Goal: Task Accomplishment & Management: Manage account settings

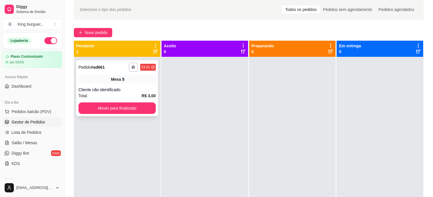
scroll to position [96, 0]
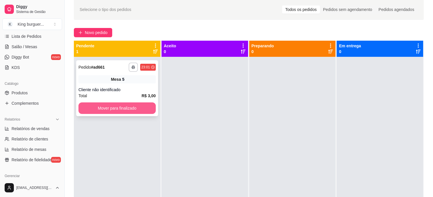
click at [131, 110] on button "Mover para finalizado" at bounding box center [116, 108] width 77 height 12
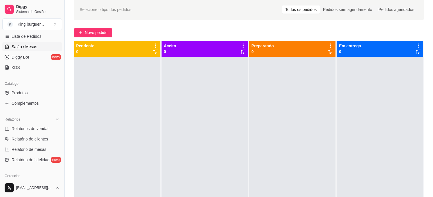
click at [29, 45] on span "Salão / Mesas" at bounding box center [25, 47] width 26 height 6
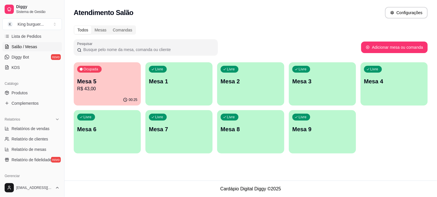
click at [105, 88] on p "R$ 43,00" at bounding box center [107, 88] width 60 height 7
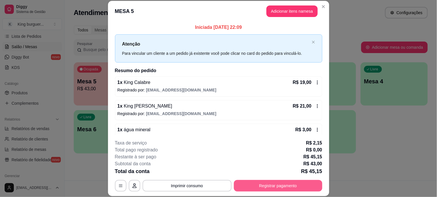
click at [250, 183] on button "Registrar pagamento" at bounding box center [278, 186] width 88 height 12
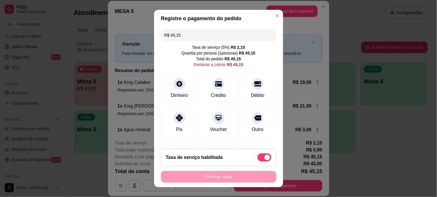
click at [258, 155] on span at bounding box center [265, 157] width 14 height 8
click at [257, 158] on input "checkbox" at bounding box center [259, 160] width 4 height 4
checkbox input "true"
type input "R$ 43,00"
checkbox input "false"
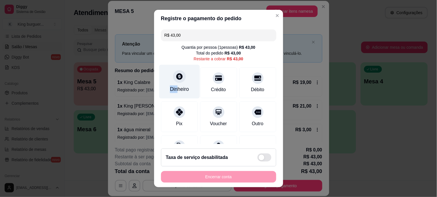
click at [173, 84] on div "Dinheiro" at bounding box center [179, 82] width 41 height 34
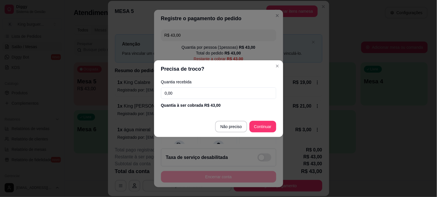
drag, startPoint x: 176, startPoint y: 90, endPoint x: 147, endPoint y: 91, distance: 29.4
click at [147, 91] on div "Precisa de troco? Quantia recebida 0,00 Quantia à ser cobrada R$ 43,00 Não prec…" at bounding box center [218, 98] width 437 height 197
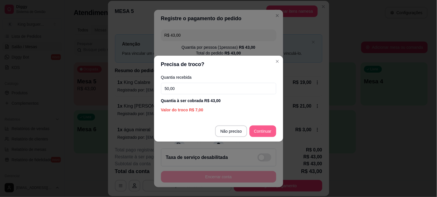
type input "50,00"
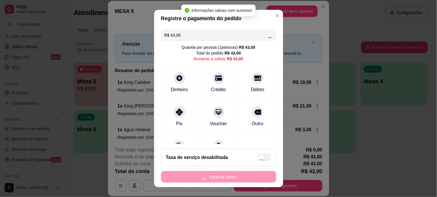
type input "R$ 0,00"
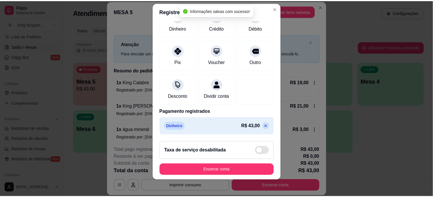
scroll to position [9, 0]
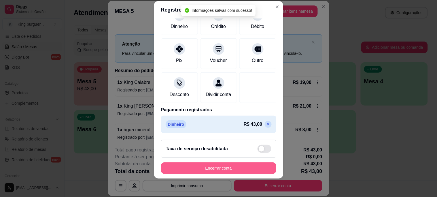
click at [229, 168] on button "Encerrar conta" at bounding box center [218, 168] width 115 height 12
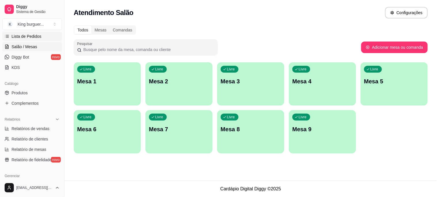
click at [35, 38] on span "Lista de Pedidos" at bounding box center [27, 36] width 30 height 6
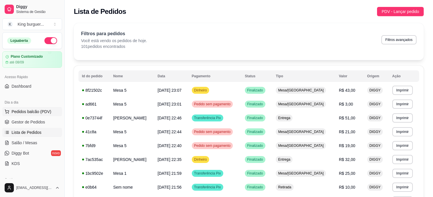
click at [38, 109] on span "Pedidos balcão (PDV)" at bounding box center [32, 112] width 40 height 6
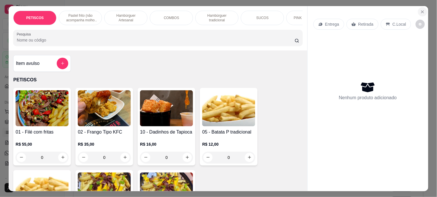
click at [420, 10] on icon "Close" at bounding box center [422, 12] width 5 height 5
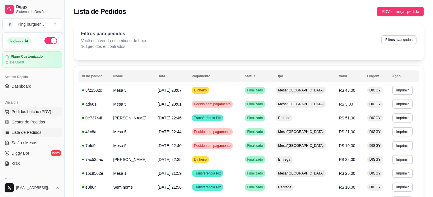
click at [39, 109] on span "Pedidos balcão (PDV)" at bounding box center [32, 112] width 40 height 6
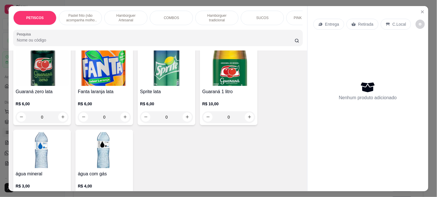
scroll to position [1581, 0]
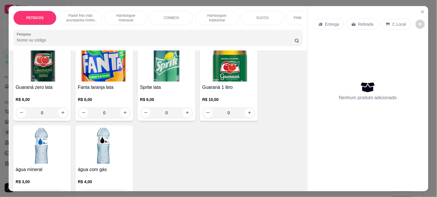
click at [36, 128] on img at bounding box center [42, 146] width 53 height 36
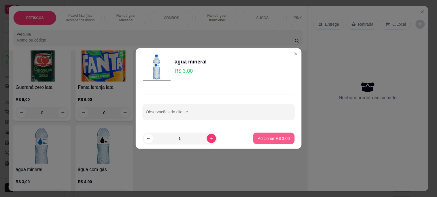
click at [280, 133] on button "Adicionar R$ 3,00" at bounding box center [273, 139] width 41 height 12
type input "1"
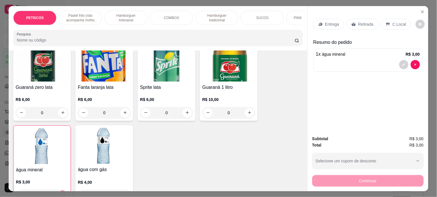
click at [362, 23] on p "Retirada" at bounding box center [365, 24] width 15 height 6
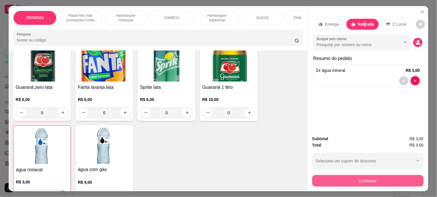
click at [341, 177] on button "Continuar" at bounding box center [368, 181] width 112 height 12
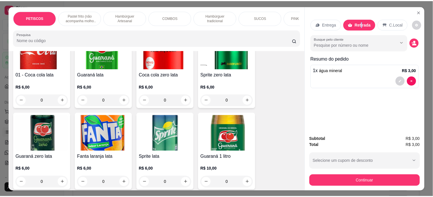
scroll to position [1454, 0]
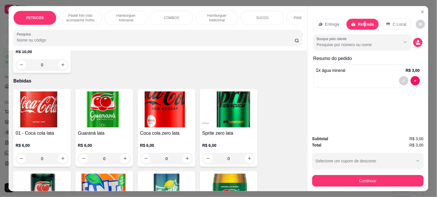
click at [47, 92] on img at bounding box center [42, 109] width 53 height 36
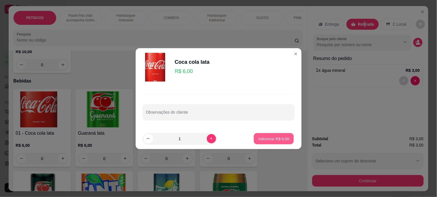
click at [275, 141] on p "Adicionar R$ 6,00" at bounding box center [273, 138] width 31 height 5
type input "1"
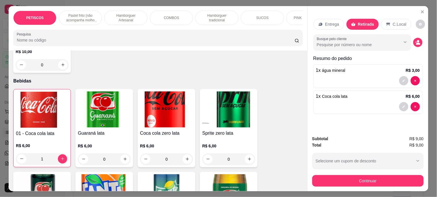
click at [314, 184] on div "Subtotal R$ 9,00 Total R$ 9,00 Selecione um cupom de desconto CUPOMFIDELIDADE S…" at bounding box center [368, 161] width 121 height 60
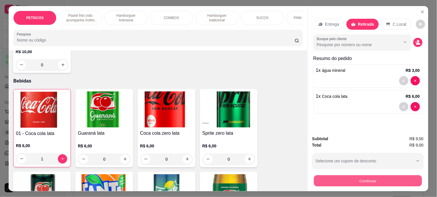
click at [314, 177] on button "Continuar" at bounding box center [368, 180] width 108 height 11
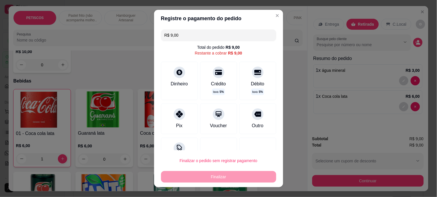
drag, startPoint x: 179, startPoint y: 33, endPoint x: 81, endPoint y: 26, distance: 98.6
click at [88, 29] on div "Registre o pagamento do pedido R$ 9,00 Total do pedido R$ 9,00 Restante a cobra…" at bounding box center [218, 98] width 437 height 197
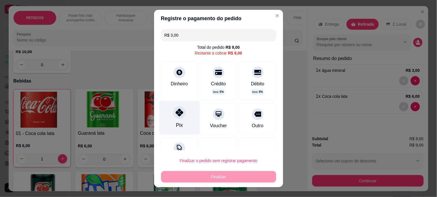
click at [175, 114] on icon at bounding box center [178, 112] width 7 height 7
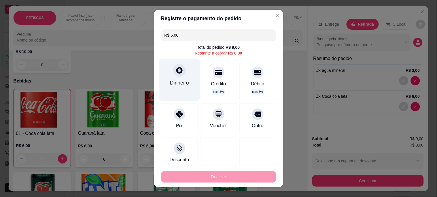
click at [175, 73] on icon at bounding box center [178, 70] width 7 height 7
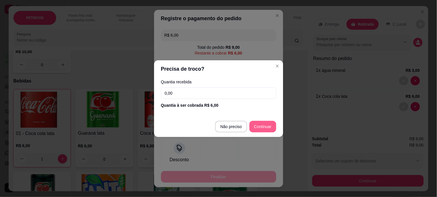
type input "R$ 0,00"
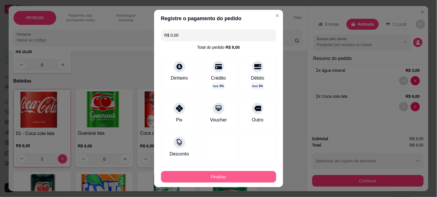
click at [229, 177] on button "Finalizar" at bounding box center [218, 177] width 115 height 12
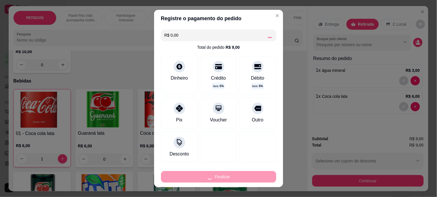
type input "0"
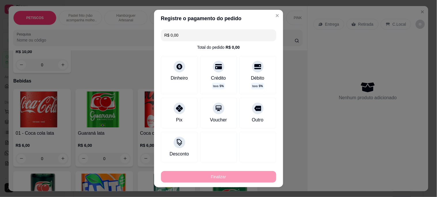
type input "-R$ 9,00"
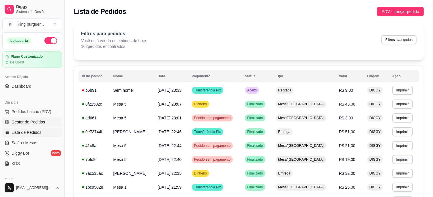
click at [42, 120] on span "Gestor de Pedidos" at bounding box center [28, 122] width 33 height 6
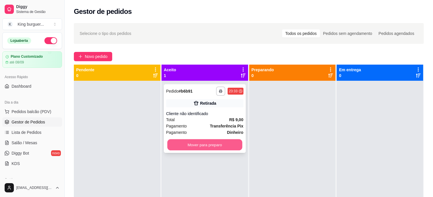
click at [220, 145] on button "Mover para preparo" at bounding box center [204, 144] width 75 height 11
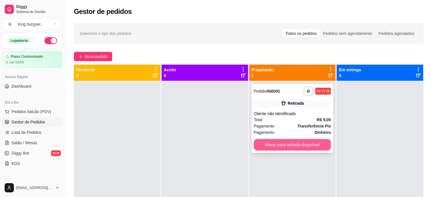
click at [265, 146] on button "Mover para retirada disponível" at bounding box center [292, 145] width 77 height 12
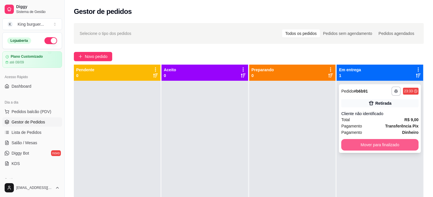
click at [354, 148] on button "Mover para finalizado" at bounding box center [379, 145] width 77 height 12
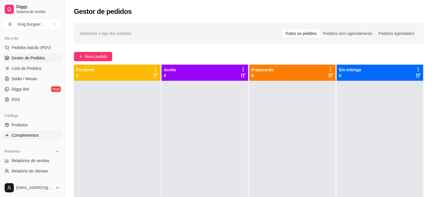
scroll to position [128, 0]
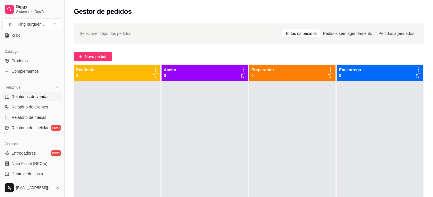
click at [39, 95] on span "Relatórios de vendas" at bounding box center [31, 97] width 38 height 6
select select "ALL"
select select "0"
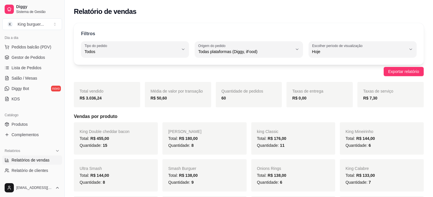
scroll to position [64, 0]
click at [43, 60] on span "Gestor de Pedidos" at bounding box center [28, 58] width 33 height 6
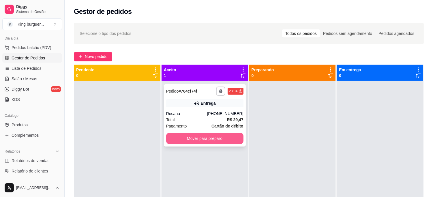
click at [225, 135] on button "Mover para preparo" at bounding box center [204, 139] width 77 height 12
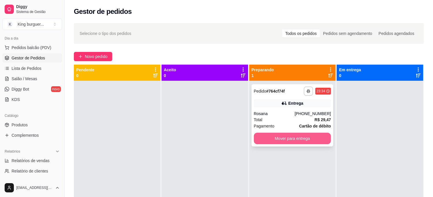
click at [270, 138] on button "Mover para entrega" at bounding box center [292, 139] width 77 height 12
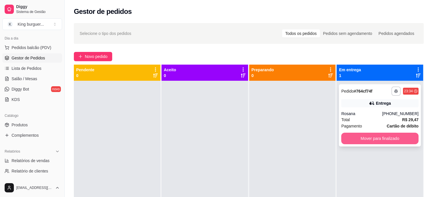
click at [364, 137] on button "Mover para finalizado" at bounding box center [379, 139] width 77 height 12
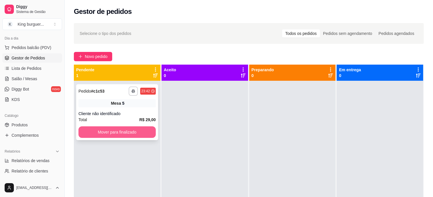
click at [117, 137] on button "Mover para finalizado" at bounding box center [116, 132] width 77 height 12
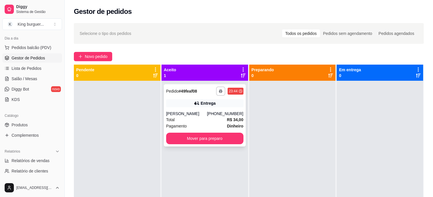
click at [237, 124] on strong "Dinheiro" at bounding box center [235, 126] width 16 height 5
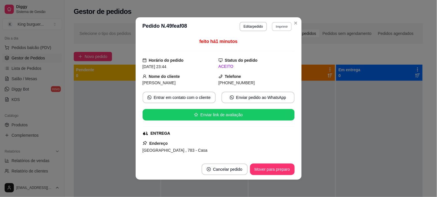
click at [284, 26] on button "Imprimir" at bounding box center [282, 26] width 20 height 9
click at [278, 47] on button "IMPRESSORA" at bounding box center [270, 46] width 42 height 9
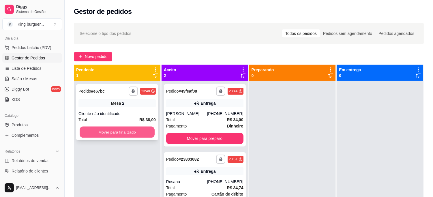
click at [124, 133] on button "Mover para finalizado" at bounding box center [117, 132] width 75 height 11
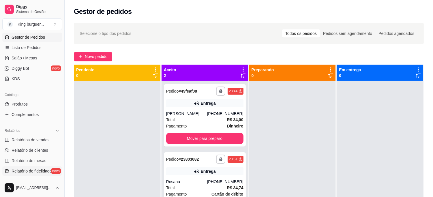
scroll to position [96, 0]
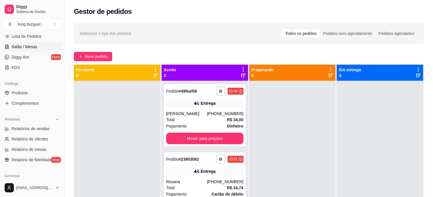
click at [30, 48] on span "Salão / Mesas" at bounding box center [25, 47] width 26 height 6
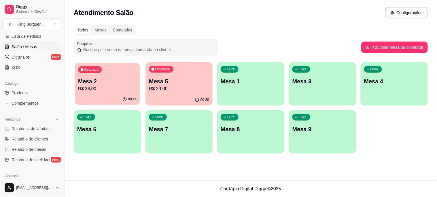
click at [124, 90] on p "R$ 38,00" at bounding box center [107, 88] width 58 height 7
click at [184, 88] on p "R$ 29,00" at bounding box center [179, 88] width 58 height 7
click at [35, 126] on span "Relatórios de vendas" at bounding box center [31, 129] width 38 height 6
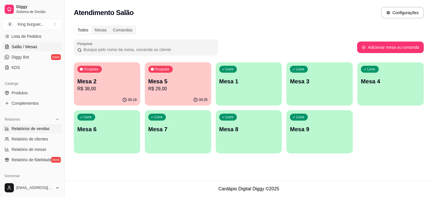
select select "ALL"
select select "0"
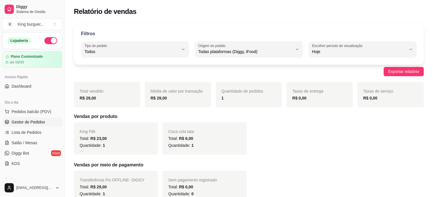
click at [39, 119] on span "Gestor de Pedidos" at bounding box center [28, 122] width 33 height 6
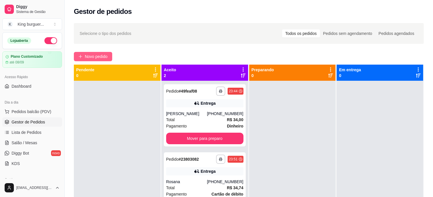
click at [106, 55] on span "Novo pedido" at bounding box center [96, 56] width 23 height 6
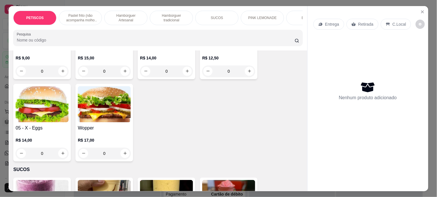
scroll to position [928, 0]
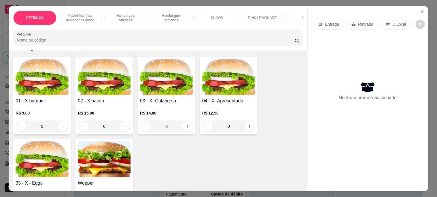
click at [102, 63] on img at bounding box center [104, 77] width 53 height 36
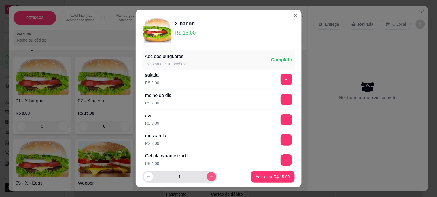
click at [209, 176] on icon "increase-product-quantity" at bounding box center [211, 176] width 4 height 4
type input "2"
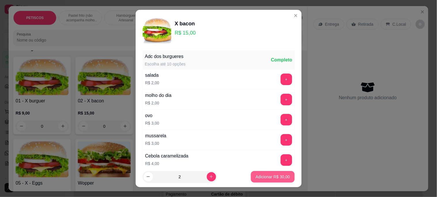
click at [256, 175] on p "Adicionar R$ 30,00" at bounding box center [273, 177] width 34 height 6
type input "2"
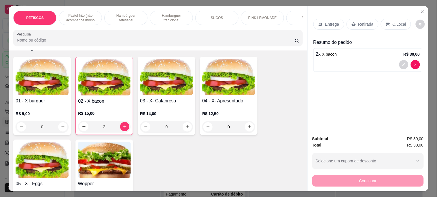
click at [326, 21] on p "Entrega" at bounding box center [332, 24] width 14 height 6
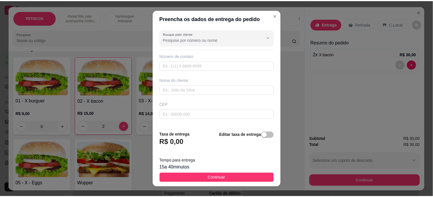
scroll to position [32, 0]
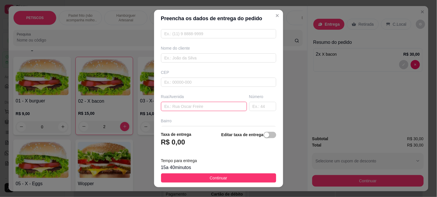
click at [171, 106] on input "text" at bounding box center [204, 106] width 86 height 9
type input "rua do sol"
click at [251, 108] on input "text" at bounding box center [262, 106] width 27 height 9
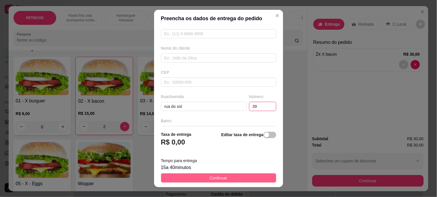
type input "39"
click at [235, 181] on button "Continuar" at bounding box center [218, 177] width 115 height 9
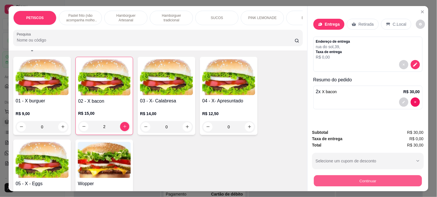
click at [336, 180] on button "Continuar" at bounding box center [368, 180] width 108 height 11
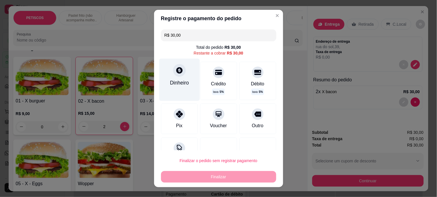
click at [179, 75] on div at bounding box center [179, 70] width 13 height 13
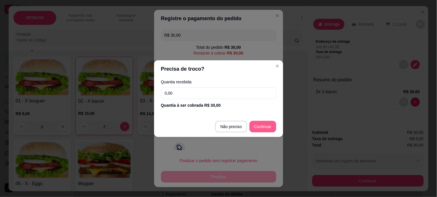
type input "R$ 0,00"
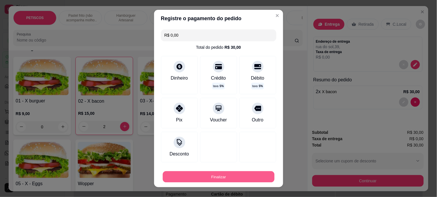
click at [230, 177] on button "Finalizar" at bounding box center [219, 176] width 112 height 11
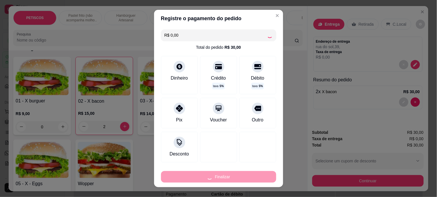
type input "0"
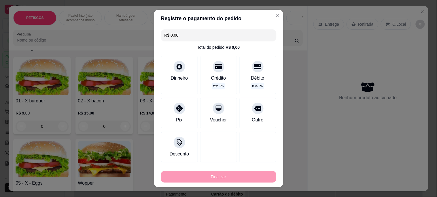
type input "-R$ 30,00"
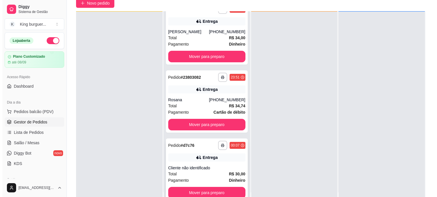
scroll to position [88, 0]
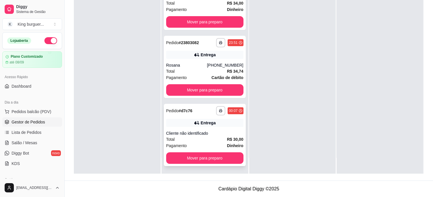
click at [208, 123] on div "Entrega" at bounding box center [208, 123] width 15 height 6
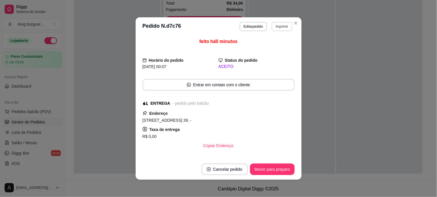
click at [276, 25] on button "Imprimir" at bounding box center [282, 26] width 20 height 9
click at [273, 46] on button "IMPRESSORA" at bounding box center [270, 47] width 42 height 9
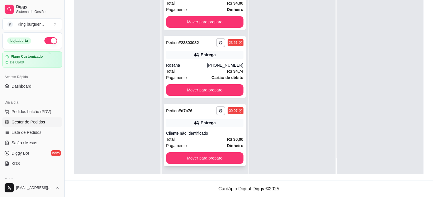
click at [218, 132] on div "Cliente não identificado" at bounding box center [204, 133] width 77 height 6
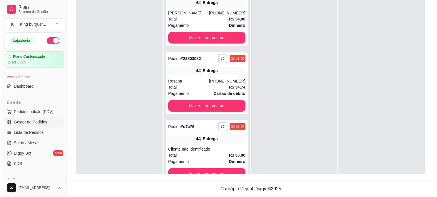
scroll to position [0, 0]
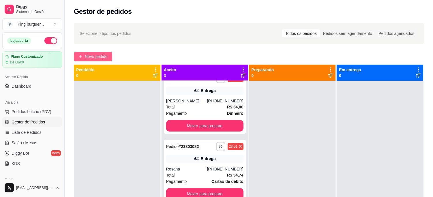
click at [102, 58] on span "Novo pedido" at bounding box center [96, 56] width 23 height 6
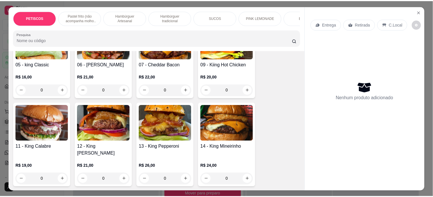
scroll to position [512, 0]
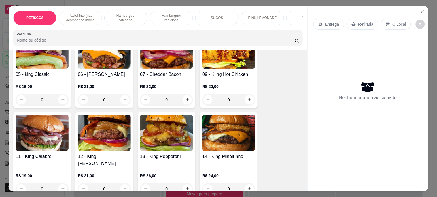
click at [166, 66] on img at bounding box center [166, 51] width 53 height 36
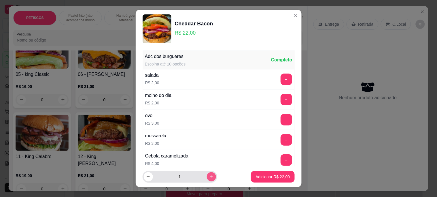
click at [209, 177] on icon "increase-product-quantity" at bounding box center [211, 176] width 4 height 4
type input "2"
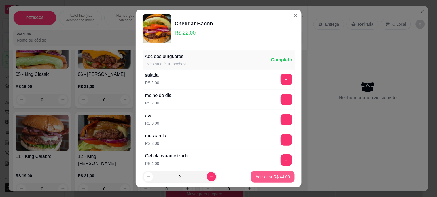
click at [275, 176] on p "Adicionar R$ 44,00" at bounding box center [273, 177] width 34 height 6
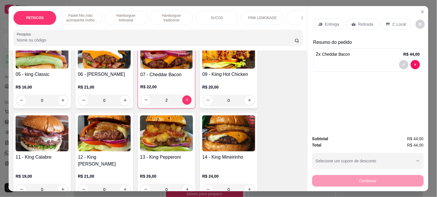
click at [393, 21] on p "C.Local" at bounding box center [400, 24] width 14 height 6
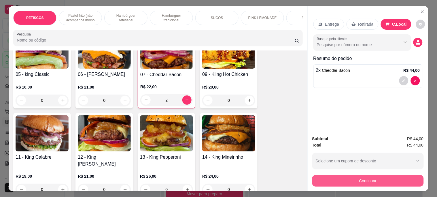
click at [363, 178] on button "Continuar" at bounding box center [368, 181] width 112 height 12
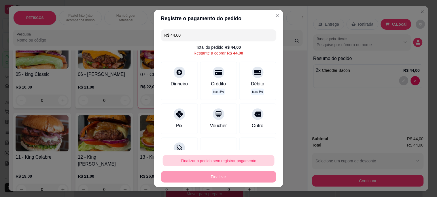
click at [210, 162] on button "Finalizar o pedido sem registrar pagamento" at bounding box center [219, 160] width 112 height 11
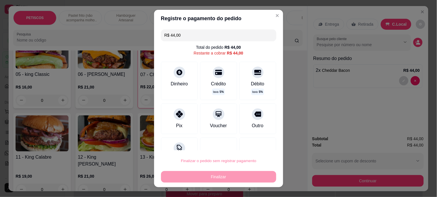
click at [252, 145] on button "Confirmar" at bounding box center [251, 144] width 21 height 9
type input "0"
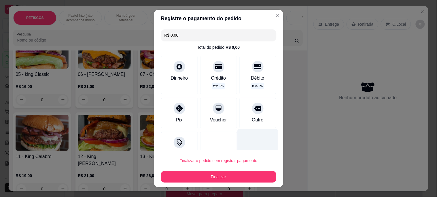
type input "R$ 0,00"
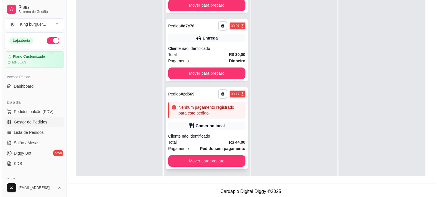
scroll to position [88, 0]
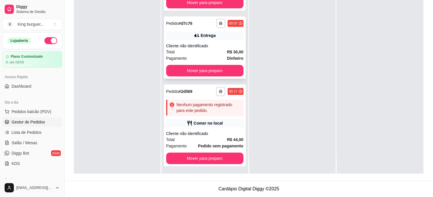
click at [211, 43] on div "Cliente não identificado" at bounding box center [204, 46] width 77 height 6
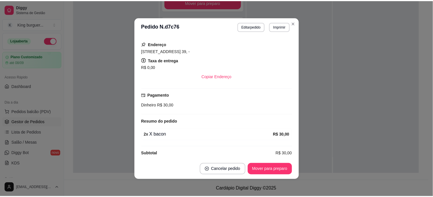
scroll to position [76, 0]
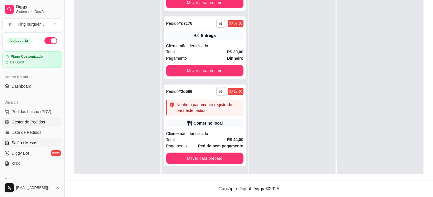
click at [35, 144] on span "Salão / Mesas" at bounding box center [25, 143] width 26 height 6
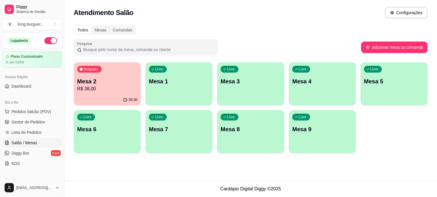
click at [117, 97] on div "00:30" at bounding box center [107, 99] width 67 height 11
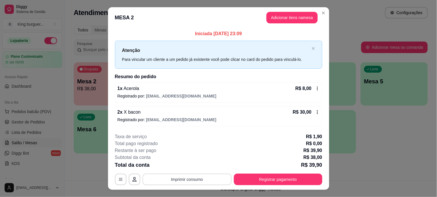
click at [197, 180] on button "Imprimir consumo" at bounding box center [187, 179] width 89 height 12
click at [198, 161] on button "IMPRESSORA" at bounding box center [187, 165] width 42 height 9
click at [192, 166] on button "IMPRESSORA" at bounding box center [187, 165] width 42 height 9
click at [260, 179] on button "Registrar pagamento" at bounding box center [278, 179] width 88 height 12
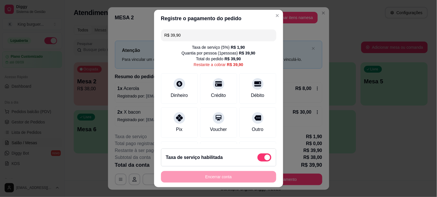
click at [258, 156] on span at bounding box center [265, 157] width 14 height 8
click at [257, 158] on input "checkbox" at bounding box center [259, 160] width 4 height 4
checkbox input "true"
type input "R$ 38,00"
checkbox input "false"
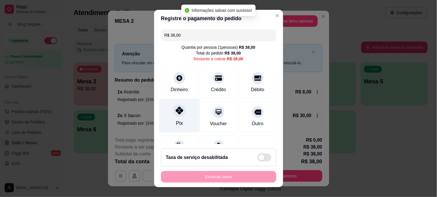
click at [177, 112] on icon at bounding box center [178, 110] width 7 height 7
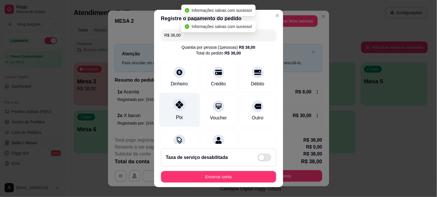
type input "R$ 0,00"
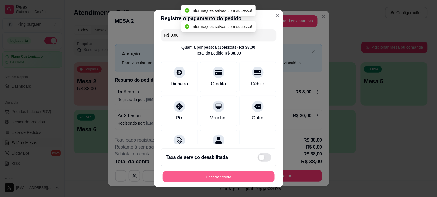
click at [224, 176] on button "Encerrar conta" at bounding box center [219, 176] width 112 height 11
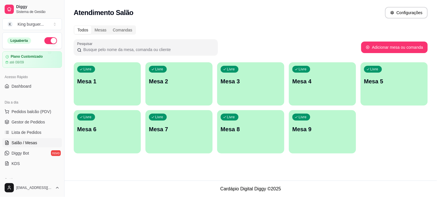
click at [249, 80] on p "Mesa 3" at bounding box center [251, 81] width 60 height 8
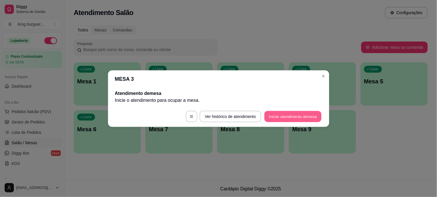
click at [284, 115] on button "Iniciar atendimento de mesa" at bounding box center [293, 116] width 57 height 11
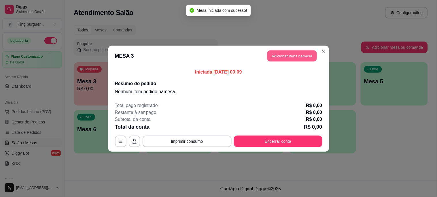
click at [297, 53] on button "Adicionar itens na mesa" at bounding box center [292, 55] width 50 height 11
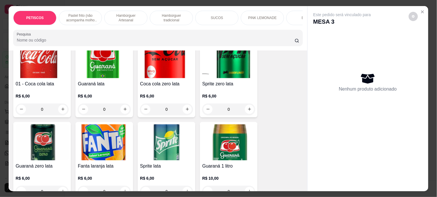
scroll to position [1409, 0]
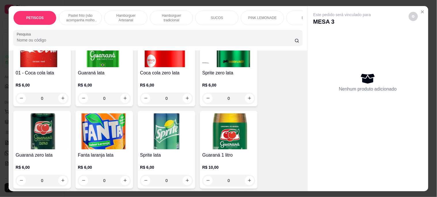
click at [235, 113] on img at bounding box center [228, 131] width 53 height 36
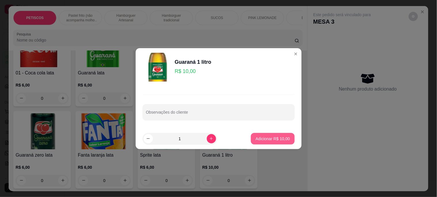
click at [284, 140] on button "Adicionar R$ 10,00" at bounding box center [273, 139] width 44 height 12
type input "1"
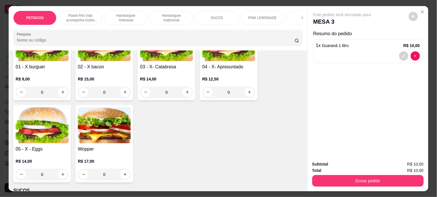
scroll to position [865, 0]
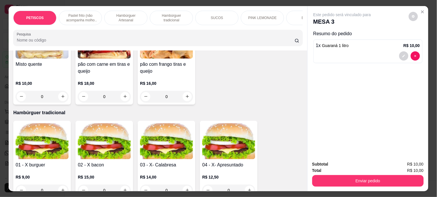
click at [37, 124] on img at bounding box center [42, 141] width 53 height 36
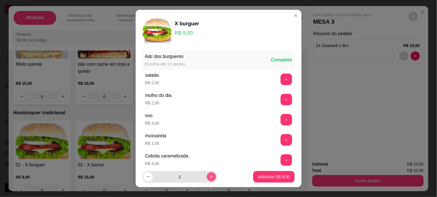
click at [207, 179] on button "increase-product-quantity" at bounding box center [211, 176] width 9 height 9
type input "3"
click at [244, 177] on footer "3 Adicionar R$ 27,00" at bounding box center [219, 176] width 166 height 21
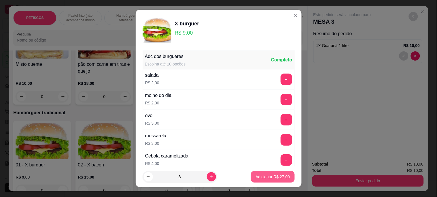
click at [257, 178] on p "Adicionar R$ 27,00" at bounding box center [273, 177] width 34 height 6
type input "3"
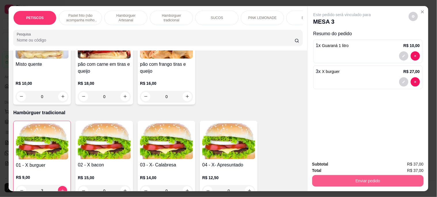
click at [348, 180] on button "Enviar pedido" at bounding box center [368, 181] width 112 height 12
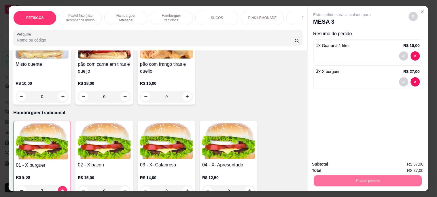
click at [345, 159] on button "Não registrar e enviar pedido" at bounding box center [349, 163] width 60 height 11
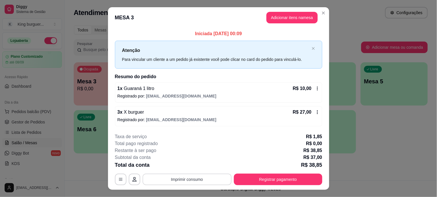
click at [192, 179] on button "Imprimir consumo" at bounding box center [187, 179] width 89 height 12
click at [195, 165] on button "IMPRESSORA" at bounding box center [187, 165] width 42 height 9
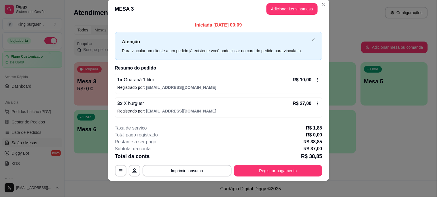
scroll to position [11, 0]
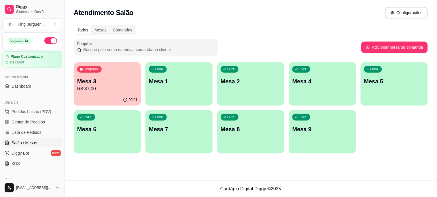
click at [78, 100] on div "00:01" at bounding box center [107, 99] width 67 height 11
click at [118, 96] on div "00:01" at bounding box center [107, 99] width 65 height 11
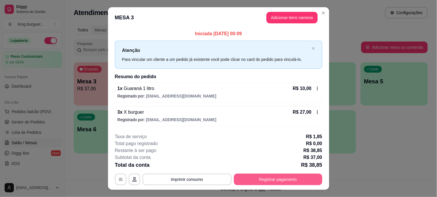
click at [262, 180] on button "Registrar pagamento" at bounding box center [278, 179] width 88 height 12
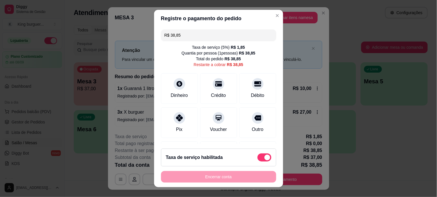
click at [258, 158] on span at bounding box center [265, 157] width 14 height 8
click at [257, 158] on input "checkbox" at bounding box center [259, 160] width 4 height 4
checkbox input "true"
type input "R$ 37,00"
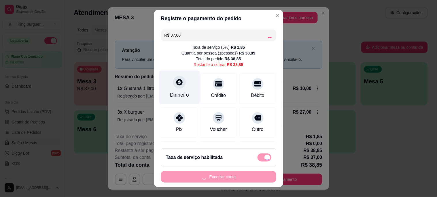
checkbox input "false"
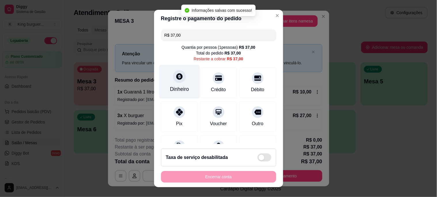
click at [176, 79] on icon at bounding box center [179, 76] width 6 height 6
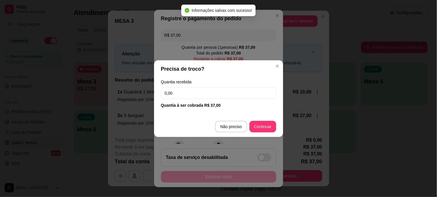
drag, startPoint x: 142, startPoint y: 97, endPoint x: 91, endPoint y: 104, distance: 50.9
click at [94, 104] on div "Precisa de troco? Quantia recebida 0,00 Quantia à ser cobrada R$ 37,00 Não prec…" at bounding box center [218, 98] width 437 height 197
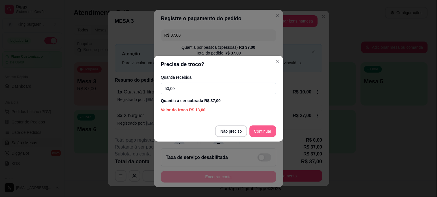
type input "50,00"
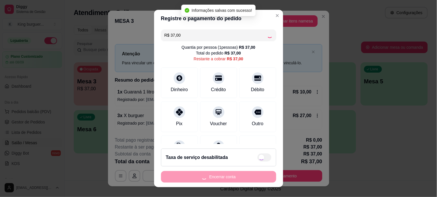
type input "R$ 0,00"
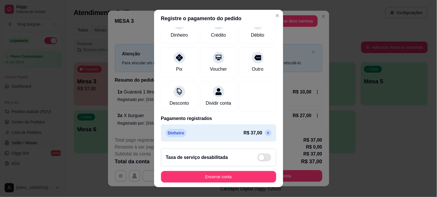
scroll to position [9, 0]
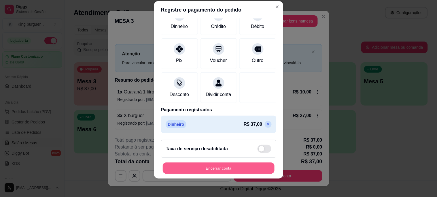
click at [223, 167] on button "Encerrar conta" at bounding box center [219, 167] width 112 height 11
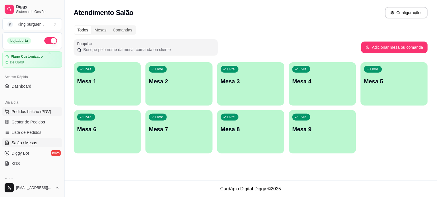
click at [42, 113] on span "Pedidos balcão (PDV)" at bounding box center [32, 112] width 40 height 6
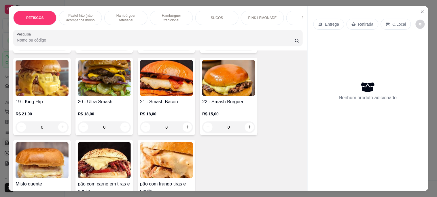
scroll to position [704, 0]
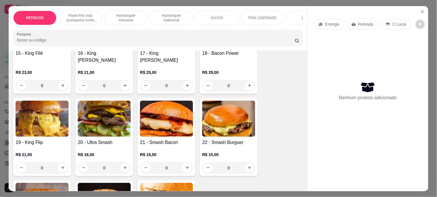
click at [233, 112] on img at bounding box center [228, 119] width 53 height 36
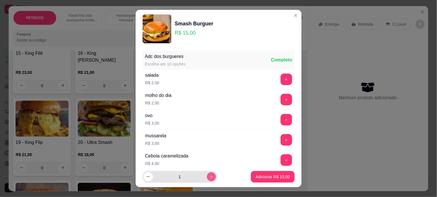
click at [208, 176] on button "increase-product-quantity" at bounding box center [211, 176] width 9 height 9
type input "3"
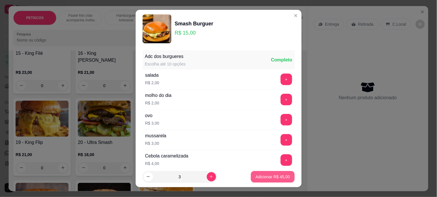
click at [256, 176] on p "Adicionar R$ 45,00" at bounding box center [273, 177] width 34 height 6
type input "3"
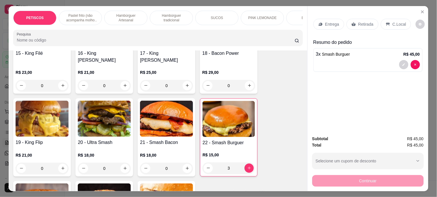
click at [334, 21] on p "Entrega" at bounding box center [332, 24] width 14 height 6
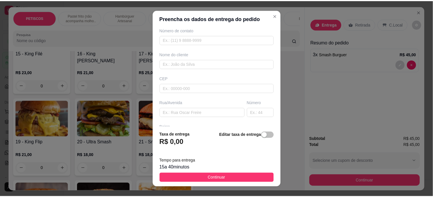
scroll to position [64, 0]
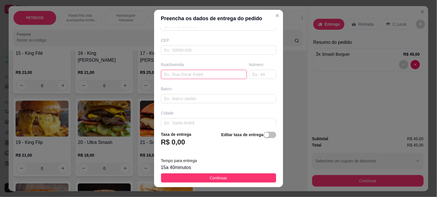
click at [182, 72] on input "text" at bounding box center [204, 74] width 86 height 9
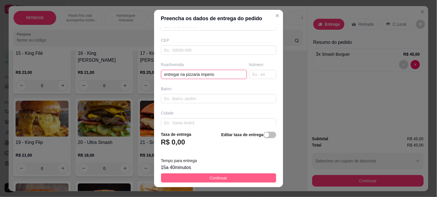
type input "entregar na pizzaria imperio"
click at [243, 175] on button "Continuar" at bounding box center [218, 177] width 115 height 9
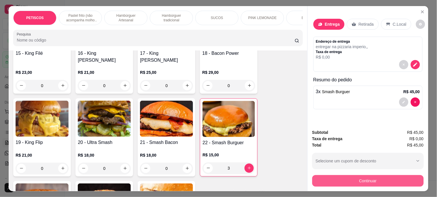
click at [338, 178] on button "Continuar" at bounding box center [368, 181] width 112 height 12
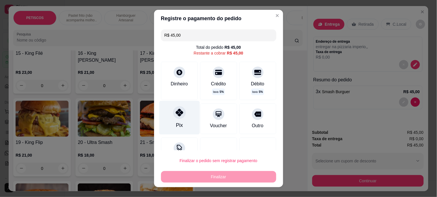
click at [175, 114] on icon at bounding box center [178, 112] width 7 height 7
type input "R$ 0,00"
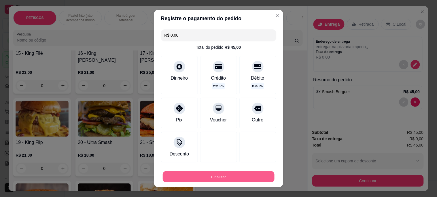
click at [214, 180] on button "Finalizar" at bounding box center [219, 176] width 112 height 11
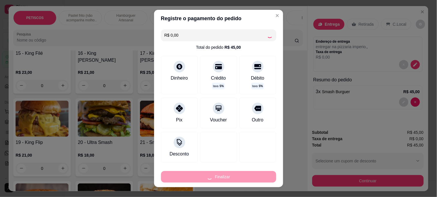
type input "0"
type input "-R$ 45,00"
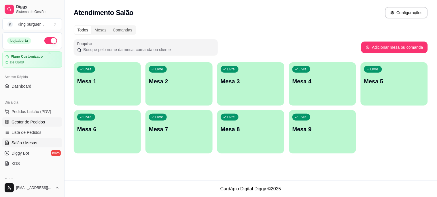
click at [38, 120] on span "Gestor de Pedidos" at bounding box center [28, 122] width 33 height 6
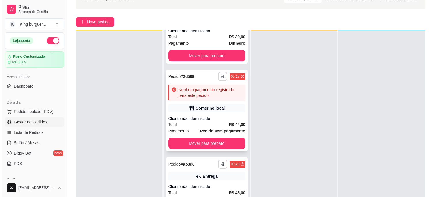
scroll to position [88, 0]
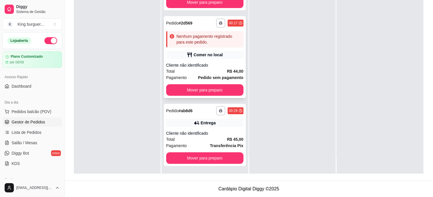
click at [208, 54] on div "Comer no local" at bounding box center [207, 55] width 29 height 6
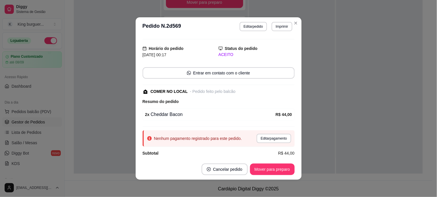
scroll to position [18, 0]
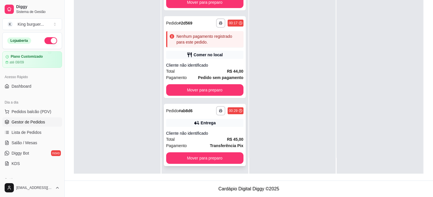
click at [207, 119] on div "Entrega" at bounding box center [204, 123] width 77 height 8
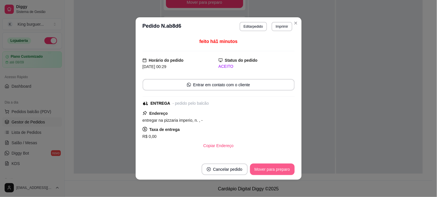
click at [274, 167] on button "Mover para preparo" at bounding box center [272, 169] width 45 height 12
click at [274, 167] on div "Mover para preparo" at bounding box center [268, 169] width 53 height 12
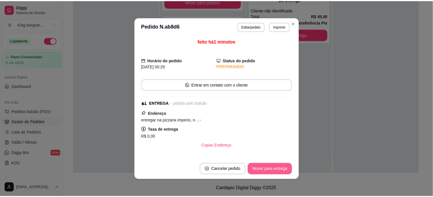
scroll to position [100, 0]
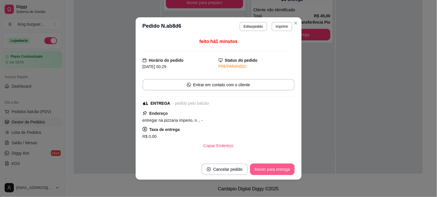
click at [275, 167] on button "Mover para entrega" at bounding box center [272, 169] width 44 height 12
click at [275, 168] on div "Mover para entrega" at bounding box center [268, 169] width 52 height 12
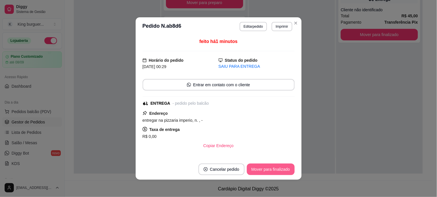
click at [276, 169] on button "Mover para finalizado" at bounding box center [271, 169] width 48 height 12
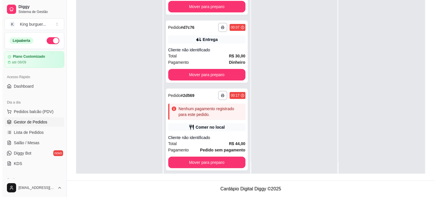
scroll to position [0, 0]
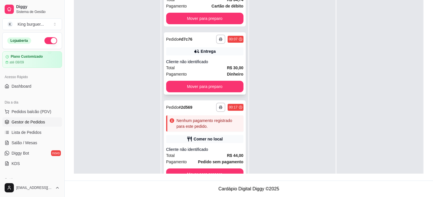
click at [195, 61] on div "Cliente não identificado" at bounding box center [204, 62] width 77 height 6
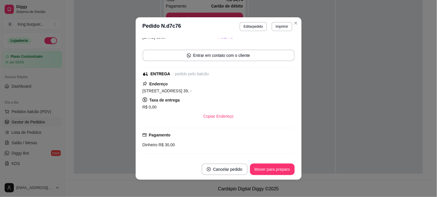
scroll to position [76, 0]
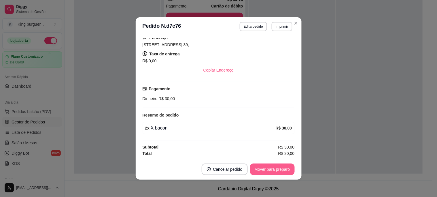
click at [270, 169] on button "Mover para preparo" at bounding box center [272, 169] width 45 height 12
click at [270, 169] on div "Mover para preparo" at bounding box center [268, 169] width 53 height 12
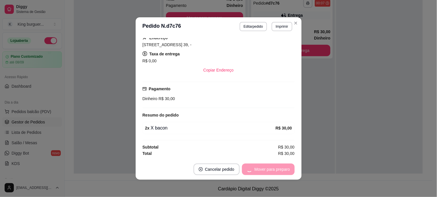
scroll to position [32, 0]
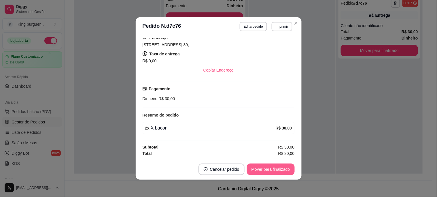
click at [276, 169] on button "Mover para finalizado" at bounding box center [271, 169] width 48 height 12
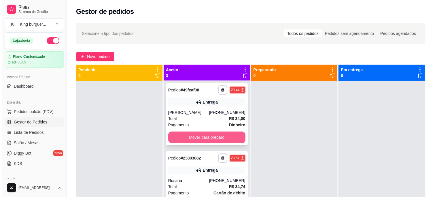
scroll to position [0, 0]
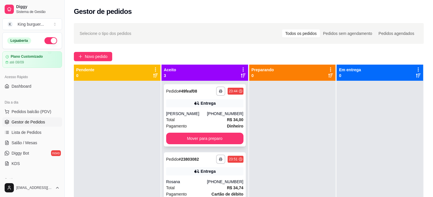
click at [218, 112] on div "(79) 99848-1975" at bounding box center [225, 114] width 36 height 6
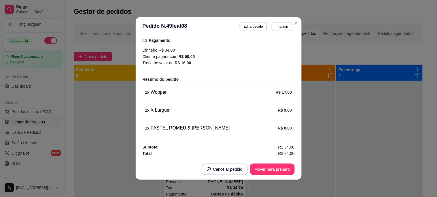
scroll to position [1, 0]
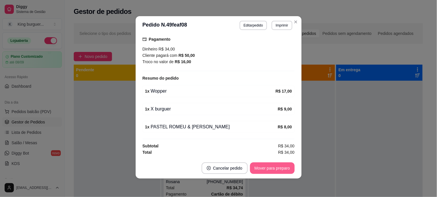
click at [271, 171] on button "Mover para preparo" at bounding box center [272, 168] width 45 height 12
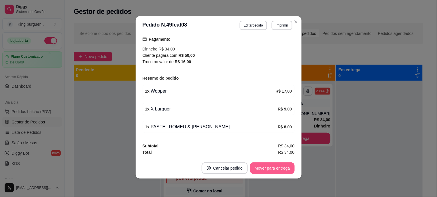
click at [273, 171] on button "Mover para entrega" at bounding box center [272, 168] width 44 height 12
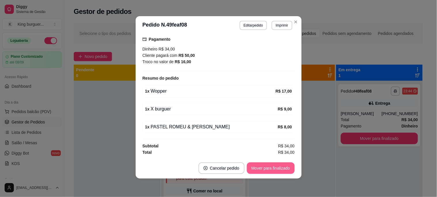
click at [275, 170] on button "Mover para finalizado" at bounding box center [271, 168] width 48 height 12
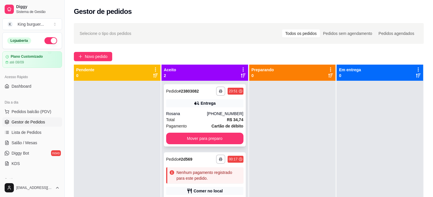
click at [223, 115] on div "(79) 99873-9892" at bounding box center [225, 114] width 36 height 6
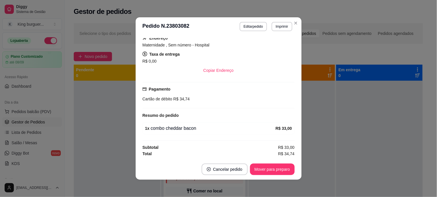
scroll to position [106, 0]
click at [280, 169] on button "Mover para preparo" at bounding box center [272, 169] width 45 height 12
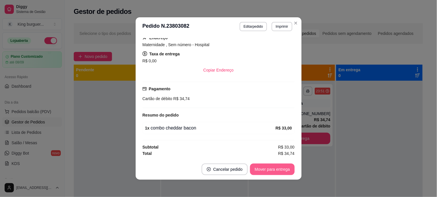
click at [282, 169] on button "Mover para entrega" at bounding box center [272, 169] width 44 height 12
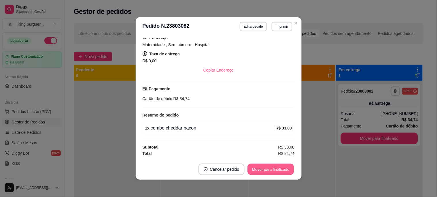
click at [282, 169] on button "Mover para finalizado" at bounding box center [271, 169] width 46 height 11
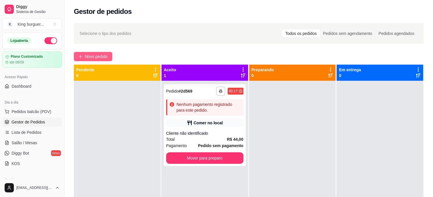
click at [90, 58] on span "Novo pedido" at bounding box center [96, 56] width 23 height 6
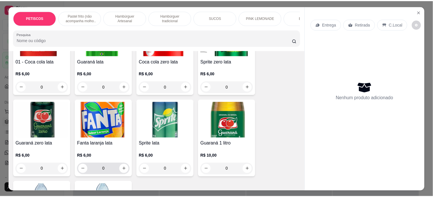
scroll to position [1345, 0]
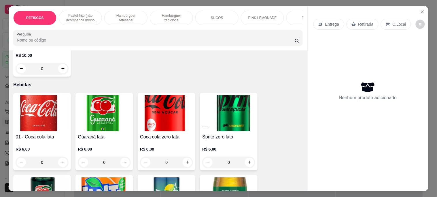
click at [50, 95] on img at bounding box center [42, 113] width 53 height 36
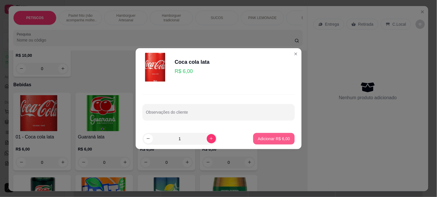
click at [259, 141] on button "Adicionar R$ 6,00" at bounding box center [273, 139] width 41 height 12
type input "1"
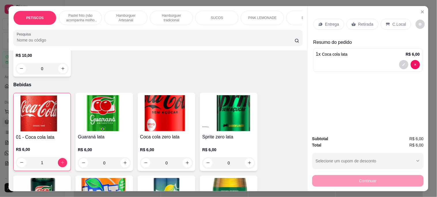
click at [355, 19] on div "Retirada" at bounding box center [363, 24] width 32 height 11
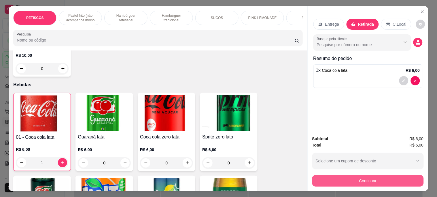
click at [335, 179] on button "Continuar" at bounding box center [368, 181] width 112 height 12
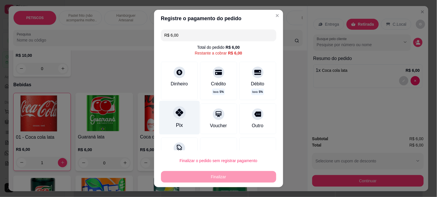
click at [176, 111] on icon at bounding box center [178, 112] width 7 height 7
type input "R$ 0,00"
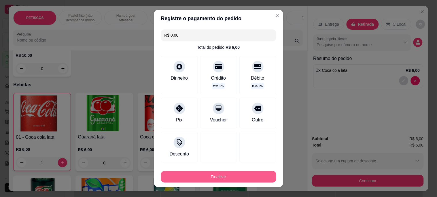
click at [219, 179] on button "Finalizar" at bounding box center [218, 177] width 115 height 12
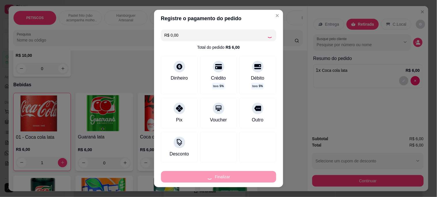
type input "0"
type input "-R$ 6,00"
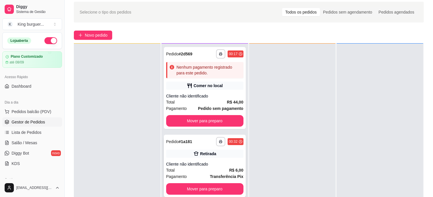
scroll to position [32, 0]
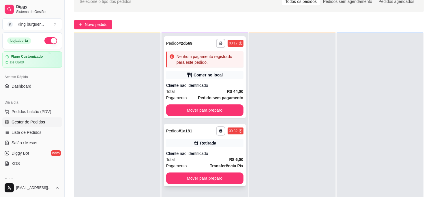
click at [220, 152] on div "Cliente não identificado" at bounding box center [204, 153] width 77 height 6
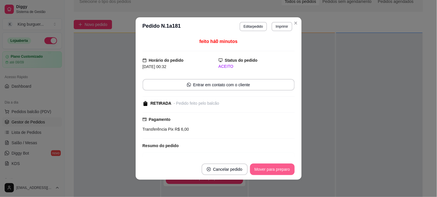
click at [273, 167] on button "Mover para preparo" at bounding box center [272, 169] width 45 height 12
click at [273, 167] on div "Mover para preparo" at bounding box center [272, 169] width 45 height 12
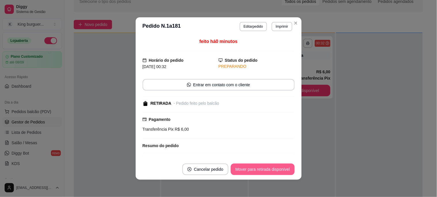
click at [272, 169] on button "Mover para retirada disponível" at bounding box center [263, 169] width 64 height 12
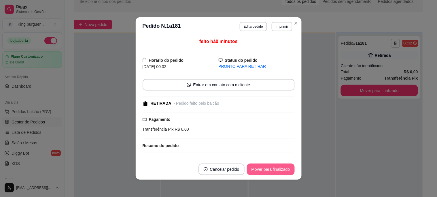
click at [272, 169] on button "Mover para finalizado" at bounding box center [271, 169] width 48 height 12
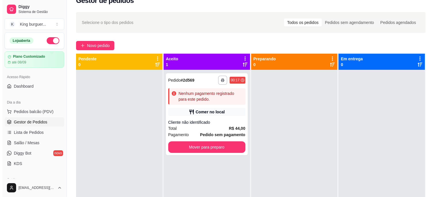
scroll to position [0, 0]
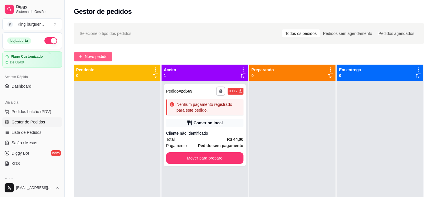
click at [94, 55] on span "Novo pedido" at bounding box center [96, 56] width 23 height 6
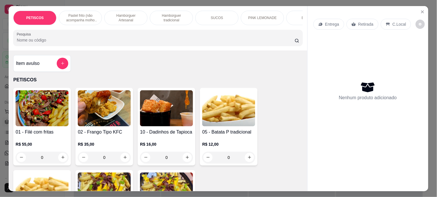
click at [360, 22] on p "Retirada" at bounding box center [365, 24] width 15 height 6
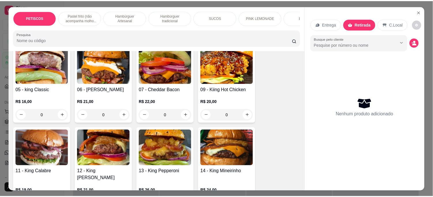
scroll to position [512, 0]
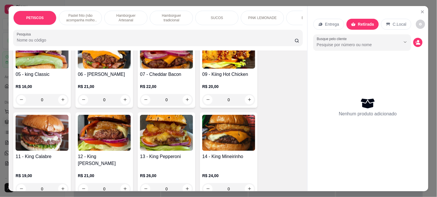
click at [110, 136] on img at bounding box center [104, 133] width 53 height 36
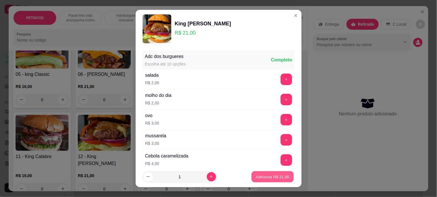
click at [256, 176] on p "Adicionar R$ 21,00" at bounding box center [272, 176] width 33 height 5
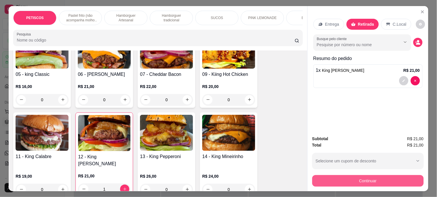
click at [333, 178] on button "Continuar" at bounding box center [368, 181] width 112 height 12
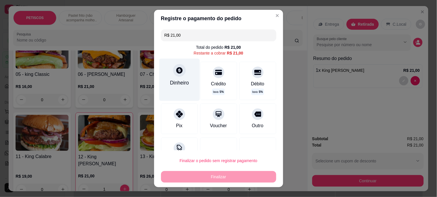
click at [180, 73] on div at bounding box center [179, 70] width 13 height 13
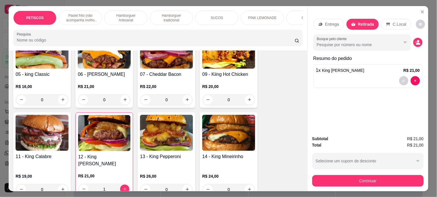
click at [122, 183] on div "1" at bounding box center [104, 189] width 52 height 12
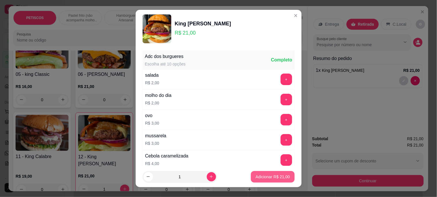
click at [269, 176] on p "Adicionar R$ 21,00" at bounding box center [273, 177] width 34 height 6
type input "2"
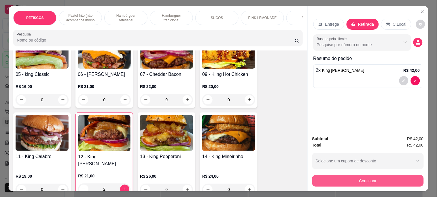
click at [338, 178] on button "Continuar" at bounding box center [368, 181] width 112 height 12
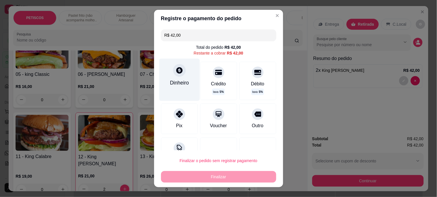
click at [179, 73] on icon at bounding box center [178, 70] width 7 height 7
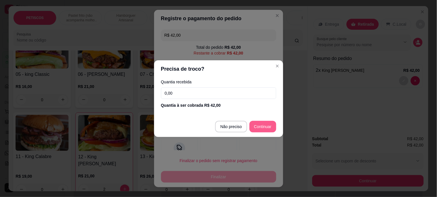
type input "R$ 0,00"
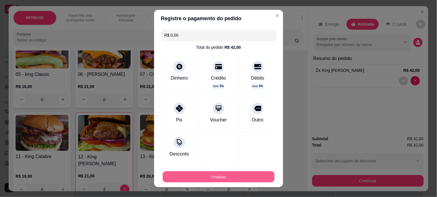
click at [225, 174] on button "Finalizar" at bounding box center [219, 176] width 112 height 11
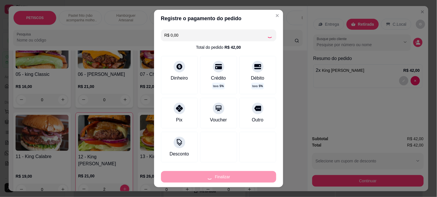
type input "0"
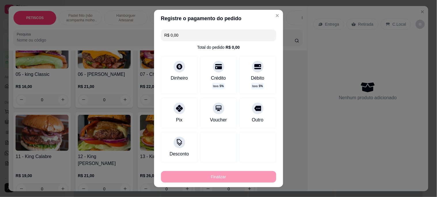
type input "-R$ 42,00"
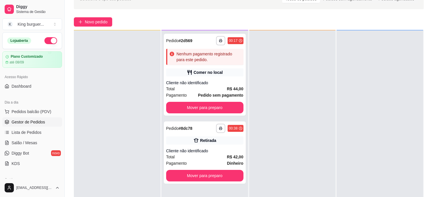
scroll to position [88, 0]
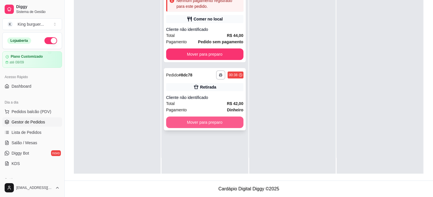
click at [215, 119] on button "Mover para preparo" at bounding box center [204, 122] width 77 height 12
click at [215, 120] on div "Mover para preparo" at bounding box center [204, 122] width 77 height 12
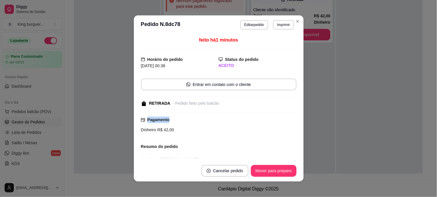
click at [215, 120] on div "Pagamento Dinheiro R$ 42,00" at bounding box center [219, 124] width 156 height 16
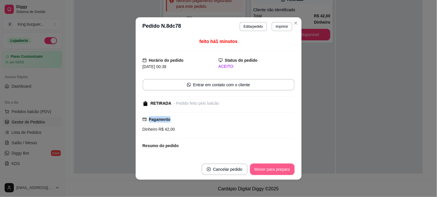
click at [269, 168] on button "Mover para preparo" at bounding box center [272, 169] width 45 height 12
click at [274, 171] on button "Mover para retirada disponível" at bounding box center [263, 169] width 64 height 12
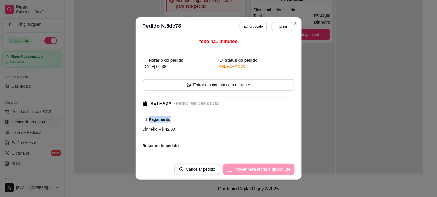
click at [274, 171] on div "Mover para retirada disponível" at bounding box center [259, 169] width 72 height 12
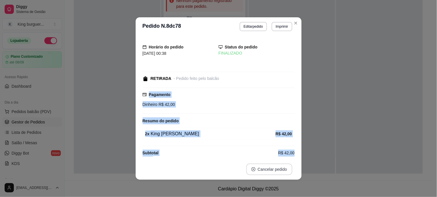
click at [274, 171] on button "Cancelar pedido" at bounding box center [269, 169] width 46 height 12
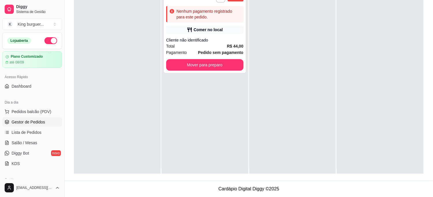
scroll to position [0, 0]
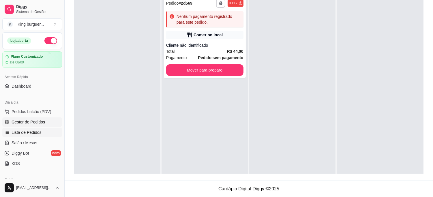
click at [38, 133] on span "Lista de Pedidos" at bounding box center [27, 132] width 30 height 6
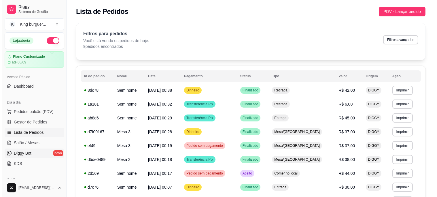
scroll to position [64, 0]
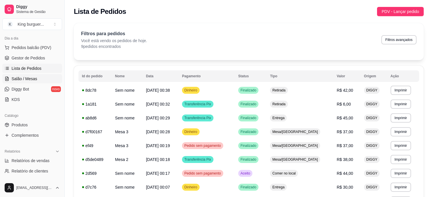
click at [33, 79] on span "Salão / Mesas" at bounding box center [25, 79] width 26 height 6
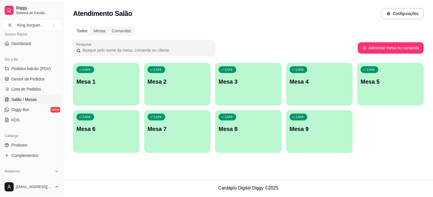
scroll to position [32, 0]
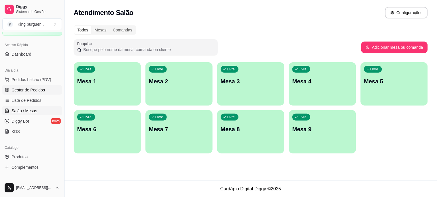
click at [39, 88] on span "Gestor de Pedidos" at bounding box center [28, 90] width 33 height 6
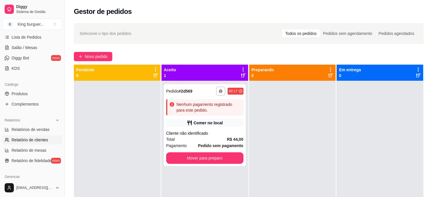
scroll to position [96, 0]
click at [41, 126] on span "Relatórios de vendas" at bounding box center [31, 129] width 38 height 6
select select "ALL"
select select "0"
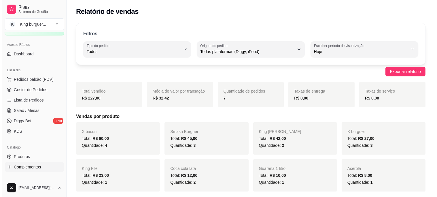
scroll to position [32, 0]
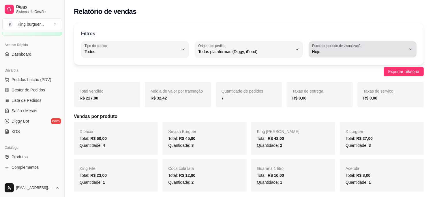
click at [411, 48] on icon "button" at bounding box center [410, 49] width 5 height 5
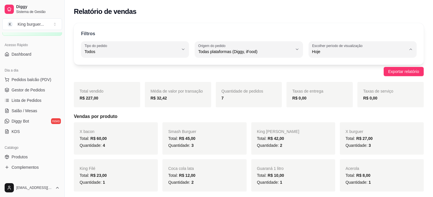
click at [358, 77] on span "Ontem" at bounding box center [359, 74] width 89 height 5
type input "1"
select select "1"
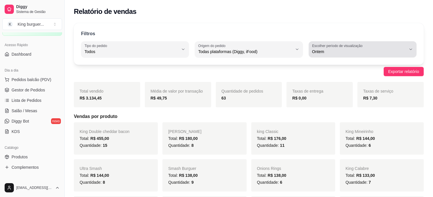
click at [410, 48] on icon "button" at bounding box center [410, 49] width 5 height 5
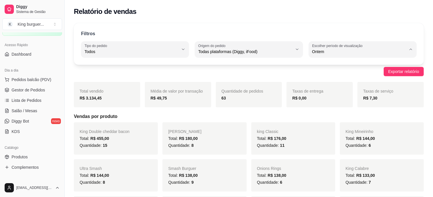
click at [350, 66] on span "Hoje" at bounding box center [359, 65] width 89 height 5
type input "0"
select select "0"
click at [27, 87] on span "Gestor de Pedidos" at bounding box center [28, 90] width 33 height 6
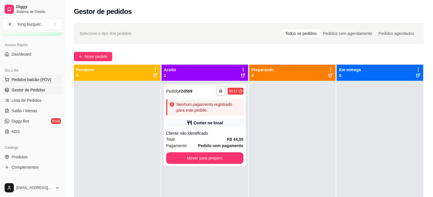
click at [42, 78] on span "Pedidos balcão (PDV)" at bounding box center [32, 80] width 40 height 6
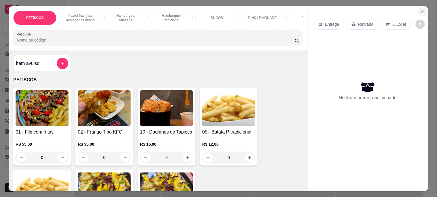
click at [422, 11] on icon "Close" at bounding box center [423, 12] width 2 height 2
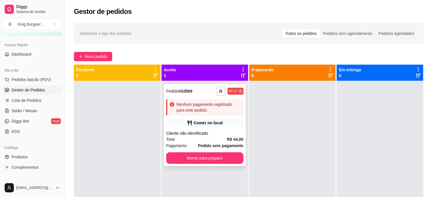
click at [200, 121] on div "Comer no local" at bounding box center [207, 123] width 29 height 6
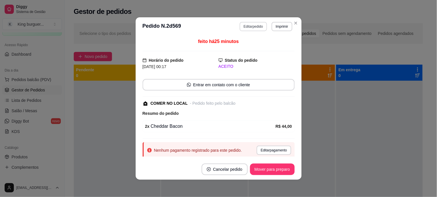
click at [254, 24] on button "Editar pedido" at bounding box center [253, 26] width 27 height 9
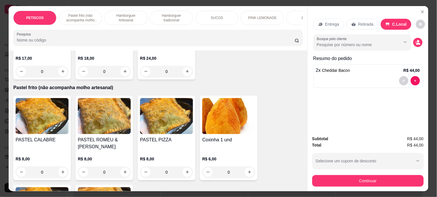
scroll to position [224, 0]
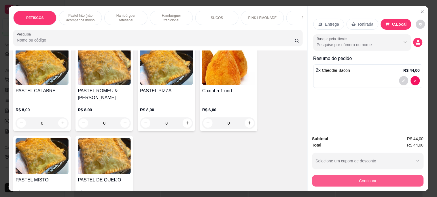
click at [331, 175] on button "Continuar" at bounding box center [368, 181] width 112 height 12
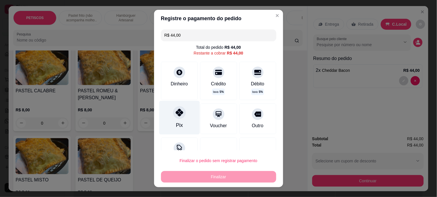
click at [176, 112] on icon at bounding box center [178, 112] width 7 height 7
type input "R$ 0,00"
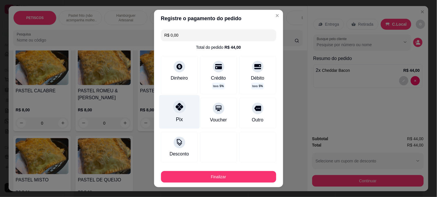
click at [177, 109] on icon at bounding box center [178, 106] width 7 height 7
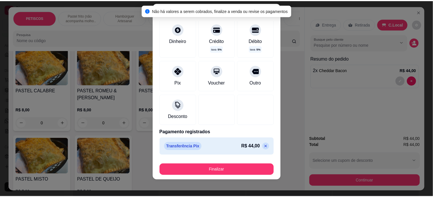
scroll to position [9, 0]
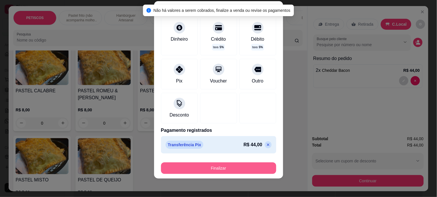
click at [217, 165] on button "Finalizar" at bounding box center [218, 168] width 115 height 12
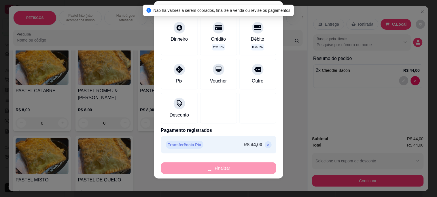
type input "0"
type input "-R$ 44,00"
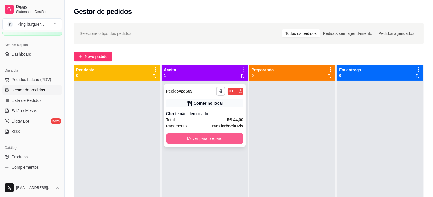
click at [221, 137] on button "Mover para preparo" at bounding box center [204, 139] width 77 height 12
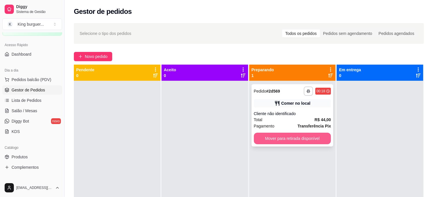
click at [260, 138] on button "Mover para retirada disponível" at bounding box center [292, 139] width 77 height 12
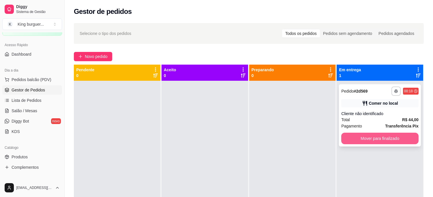
click at [360, 138] on button "Mover para finalizado" at bounding box center [379, 139] width 77 height 12
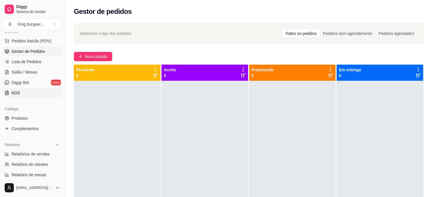
scroll to position [128, 0]
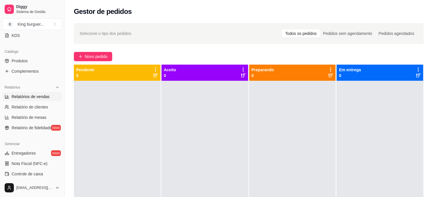
click at [47, 97] on span "Relatórios de vendas" at bounding box center [31, 97] width 38 height 6
select select "ALL"
select select "0"
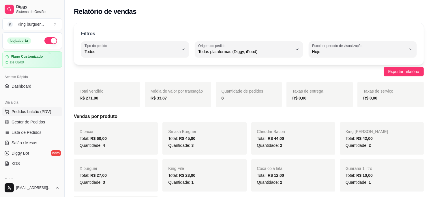
click at [46, 111] on span "Pedidos balcão (PDV)" at bounding box center [32, 112] width 40 height 6
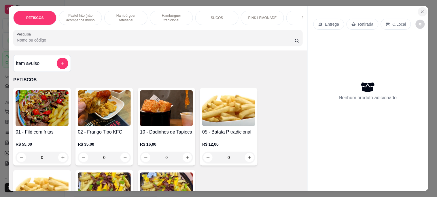
click at [421, 10] on icon "Close" at bounding box center [422, 12] width 5 height 5
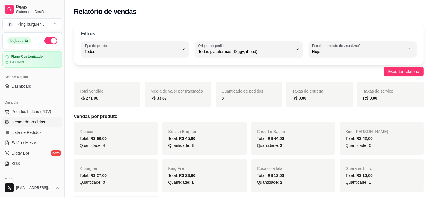
click at [44, 121] on span "Gestor de Pedidos" at bounding box center [28, 122] width 33 height 6
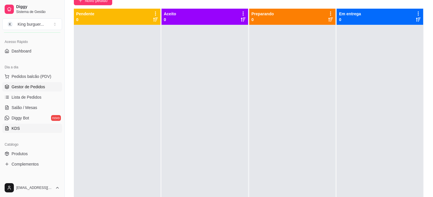
scroll to position [64, 0]
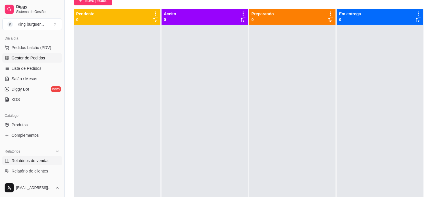
click at [45, 157] on link "Relatórios de vendas" at bounding box center [32, 160] width 60 height 9
select select "ALL"
select select "0"
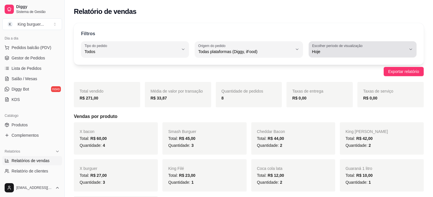
click at [410, 48] on icon "button" at bounding box center [410, 49] width 5 height 5
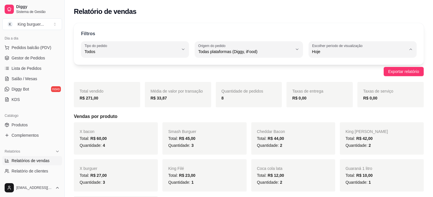
click at [334, 76] on span "Ontem" at bounding box center [359, 74] width 89 height 5
type input "1"
select select "1"
click at [37, 78] on link "Salão / Mesas" at bounding box center [32, 78] width 60 height 9
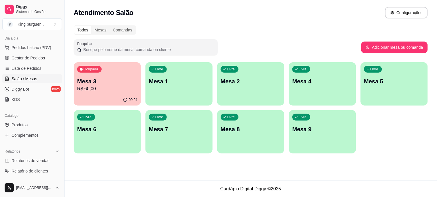
click at [102, 90] on p "R$ 60,00" at bounding box center [107, 88] width 60 height 7
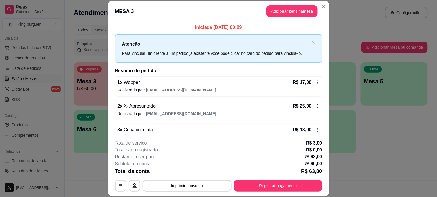
click at [315, 83] on icon at bounding box center [317, 82] width 5 height 5
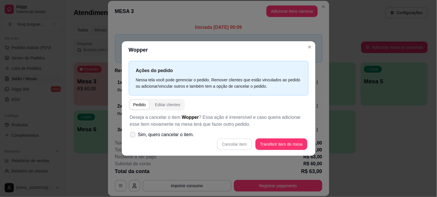
click at [171, 135] on span "Sim, quero cancelar o item." at bounding box center [166, 134] width 56 height 7
click at [133, 135] on input "Sim, quero cancelar o item." at bounding box center [132, 137] width 4 height 4
checkbox input "true"
click at [241, 144] on button "Cancelar item" at bounding box center [235, 143] width 34 height 11
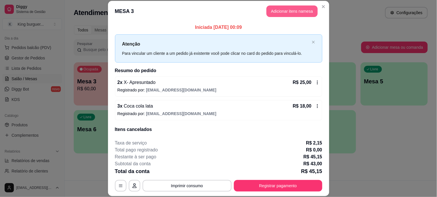
click at [292, 11] on button "Adicionar itens na mesa" at bounding box center [292, 11] width 51 height 12
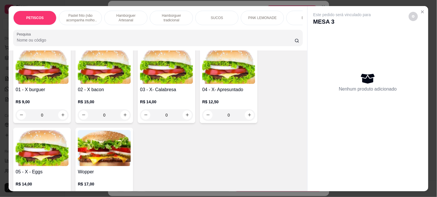
scroll to position [928, 0]
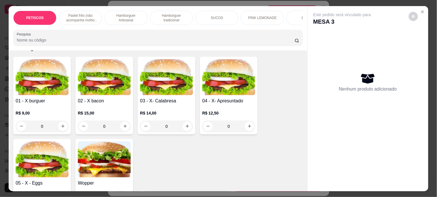
click at [158, 72] on img at bounding box center [166, 77] width 53 height 36
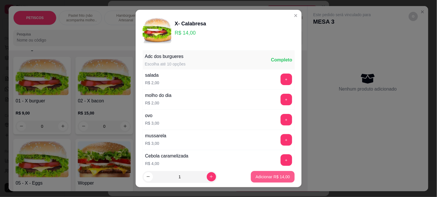
click at [258, 175] on p "Adicionar R$ 14,00" at bounding box center [273, 177] width 34 height 6
type input "1"
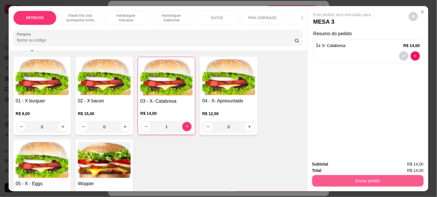
click at [312, 178] on button "Enviar pedido" at bounding box center [368, 181] width 112 height 12
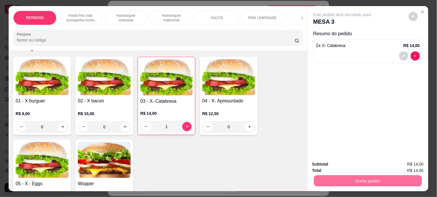
click at [320, 165] on button "Não registrar e enviar pedido" at bounding box center [349, 163] width 60 height 11
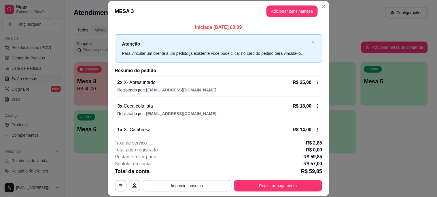
click at [201, 185] on button "Imprimir consumo" at bounding box center [187, 186] width 89 height 12
click at [192, 171] on button "IMPRESSORA" at bounding box center [186, 172] width 40 height 9
click at [193, 186] on button "Imprimir consumo" at bounding box center [187, 186] width 89 height 12
click at [191, 172] on button "IMPRESSORA" at bounding box center [187, 172] width 42 height 9
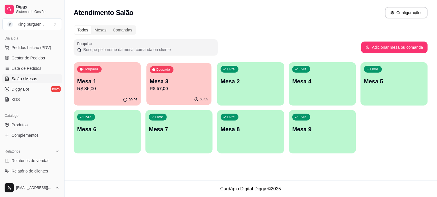
click at [162, 86] on p "R$ 57,00" at bounding box center [179, 88] width 58 height 7
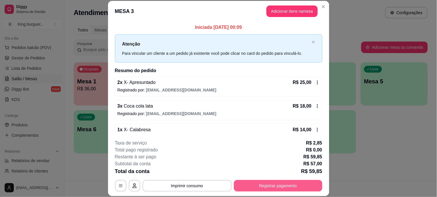
click at [267, 186] on button "Registrar pagamento" at bounding box center [278, 186] width 88 height 12
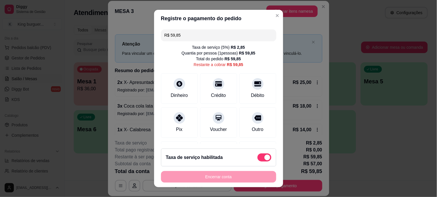
click at [258, 157] on span at bounding box center [265, 157] width 14 height 8
click at [257, 158] on input "checkbox" at bounding box center [259, 160] width 4 height 4
checkbox input "true"
type input "R$ 57,00"
checkbox input "false"
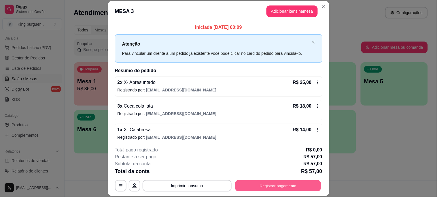
click at [255, 185] on button "Registrar pagamento" at bounding box center [278, 185] width 86 height 11
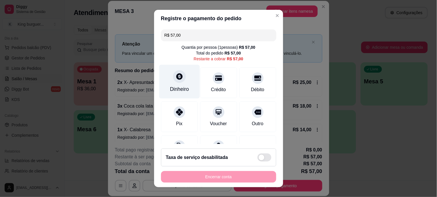
click at [175, 76] on icon at bounding box center [178, 76] width 7 height 7
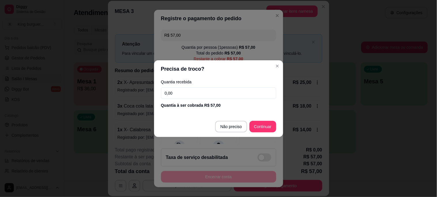
drag, startPoint x: 193, startPoint y: 93, endPoint x: 128, endPoint y: 86, distance: 65.8
click at [128, 86] on div "Precisa de troco? Quantia recebida 0,00 Quantia à ser cobrada R$ 57,00 Não prec…" at bounding box center [218, 98] width 437 height 197
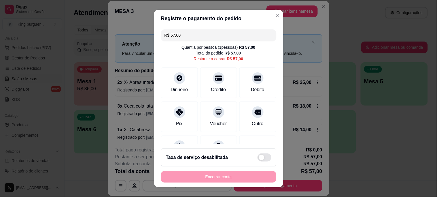
click at [184, 32] on input "R$ 57,00" at bounding box center [219, 35] width 108 height 12
drag, startPoint x: 183, startPoint y: 33, endPoint x: 120, endPoint y: 36, distance: 63.2
click at [120, 36] on div "Registre o pagamento do pedido R$ 57,00 Quantia por pessoa ( 1 pessoas) R$ 57,0…" at bounding box center [218, 98] width 437 height 197
type input "R$ 20,00"
click at [177, 72] on div at bounding box center [179, 76] width 13 height 13
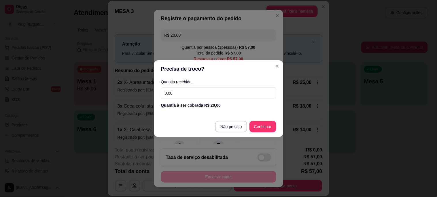
click at [128, 100] on div "Precisa de troco? Quantia recebida 0,00 Quantia à ser cobrada R$ 20,00 Não prec…" at bounding box center [218, 98] width 437 height 197
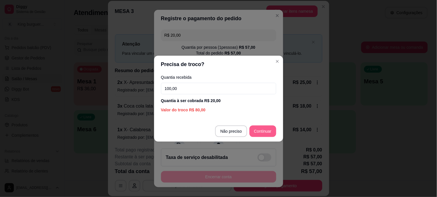
type input "100,00"
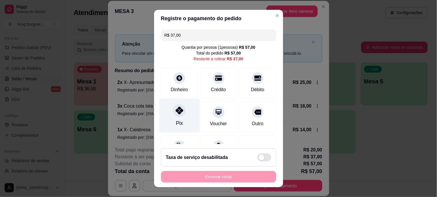
click at [176, 107] on icon at bounding box center [178, 110] width 7 height 7
type input "R$ 0,00"
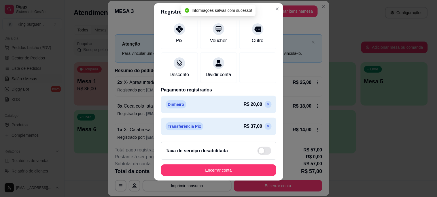
scroll to position [9, 0]
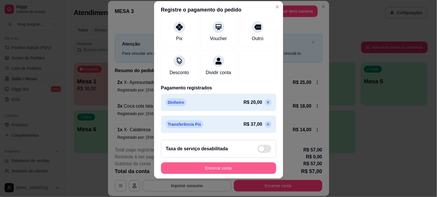
click at [239, 164] on button "Encerrar conta" at bounding box center [218, 168] width 115 height 12
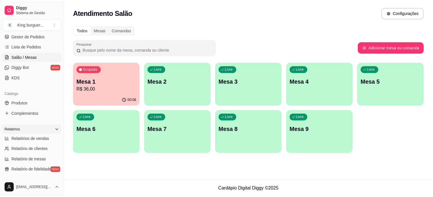
scroll to position [96, 0]
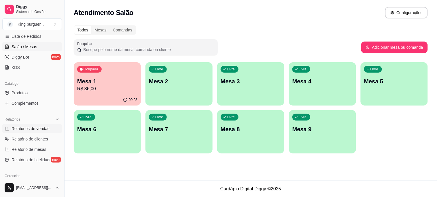
click at [42, 128] on span "Relatórios de vendas" at bounding box center [31, 129] width 38 height 6
select select "ALL"
select select "0"
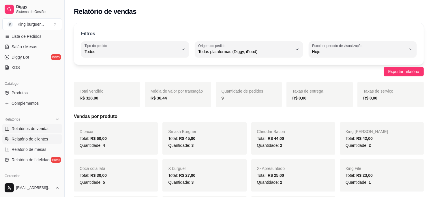
click at [39, 139] on span "Relatório de clientes" at bounding box center [30, 139] width 37 height 6
select select "30"
select select "HIGHEST_TOTAL_SPENT_WITH_ORDERS"
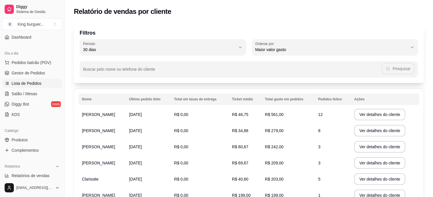
scroll to position [32, 0]
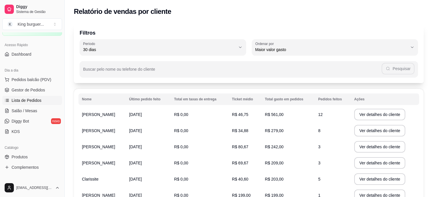
click at [35, 101] on span "Lista de Pedidos" at bounding box center [27, 100] width 30 height 6
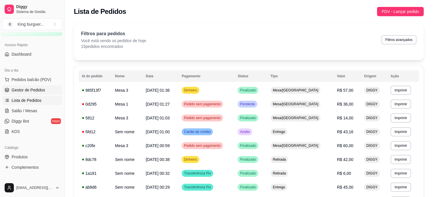
click at [37, 93] on span "Gestor de Pedidos" at bounding box center [28, 90] width 33 height 6
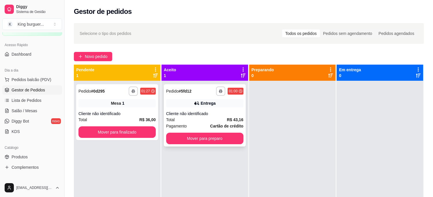
click at [195, 111] on div "Cliente não identificado" at bounding box center [204, 114] width 77 height 6
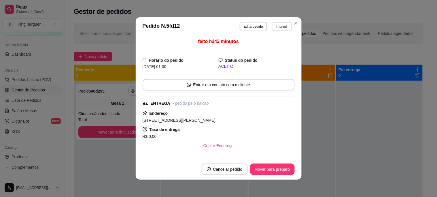
click at [282, 25] on button "Imprimir" at bounding box center [282, 26] width 20 height 9
click at [274, 47] on button "IMPRESSORA" at bounding box center [270, 46] width 40 height 9
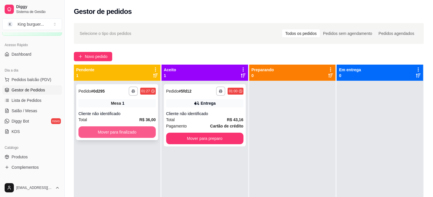
click at [139, 129] on button "Mover para finalizado" at bounding box center [116, 132] width 77 height 12
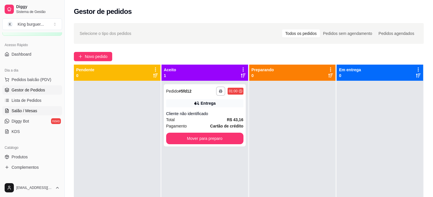
click at [32, 110] on span "Salão / Mesas" at bounding box center [25, 111] width 26 height 6
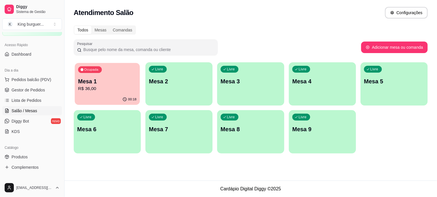
click at [119, 90] on p "R$ 36,00" at bounding box center [107, 88] width 58 height 7
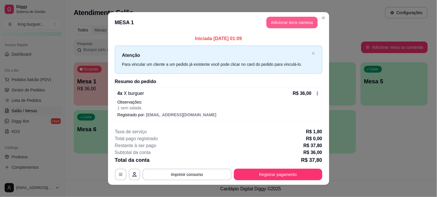
click at [278, 19] on button "Adicionar itens na mesa" at bounding box center [292, 23] width 51 height 12
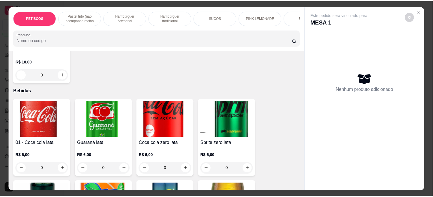
scroll to position [1377, 0]
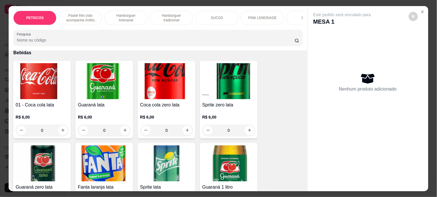
click at [102, 71] on img at bounding box center [104, 81] width 53 height 36
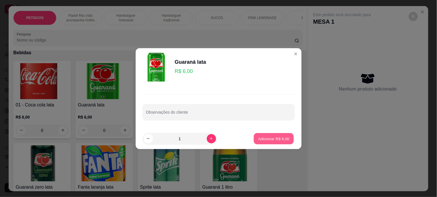
click at [260, 143] on button "Adicionar R$ 6,00" at bounding box center [274, 138] width 40 height 11
type input "1"
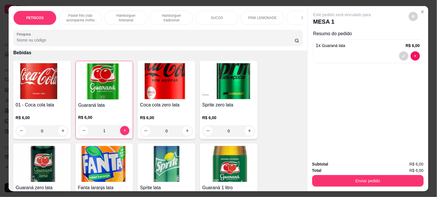
click at [166, 146] on img at bounding box center [166, 164] width 53 height 36
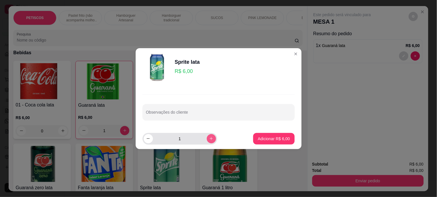
click at [209, 138] on icon "increase-product-quantity" at bounding box center [211, 138] width 4 height 4
type input "3"
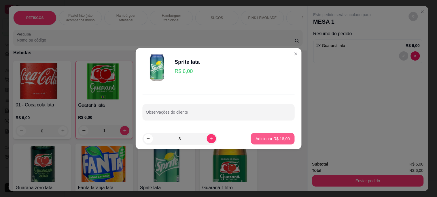
click at [274, 138] on p "Adicionar R$ 18,00" at bounding box center [273, 139] width 34 height 6
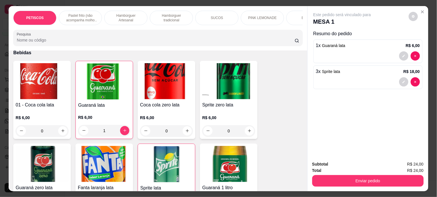
type input "3"
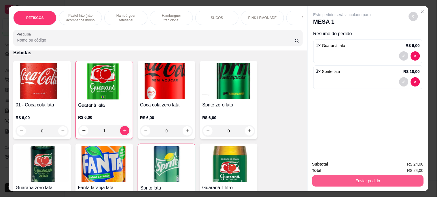
click at [336, 182] on button "Enviar pedido" at bounding box center [368, 181] width 112 height 12
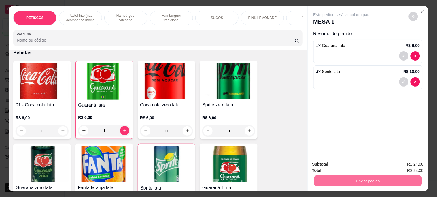
click at [337, 163] on button "Não registrar e enviar pedido" at bounding box center [349, 163] width 60 height 11
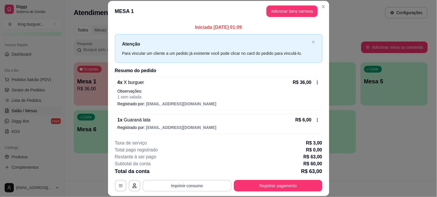
click at [193, 183] on button "Imprimir consumo" at bounding box center [187, 186] width 89 height 12
click at [191, 171] on button "IMPRESSORA" at bounding box center [187, 172] width 42 height 9
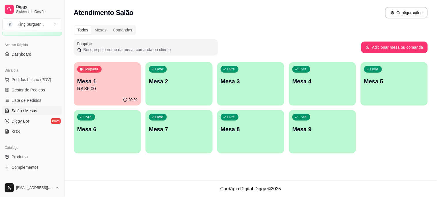
click at [111, 90] on p "R$ 36,00" at bounding box center [107, 88] width 60 height 7
click at [39, 87] on span "Gestor de Pedidos" at bounding box center [28, 90] width 33 height 6
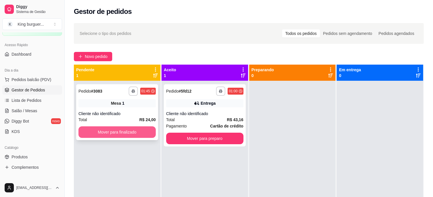
click at [138, 128] on button "Mover para finalizado" at bounding box center [116, 132] width 77 height 12
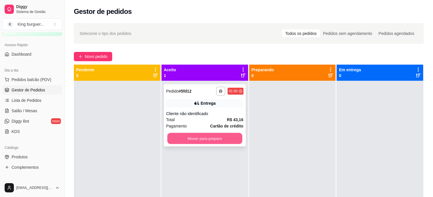
click at [223, 138] on button "Mover para preparo" at bounding box center [204, 138] width 75 height 11
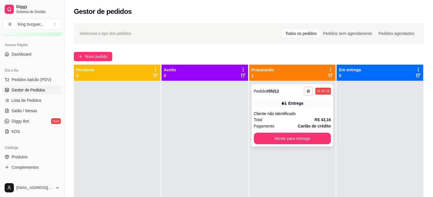
click at [304, 113] on div "Cliente não identificado" at bounding box center [292, 114] width 77 height 6
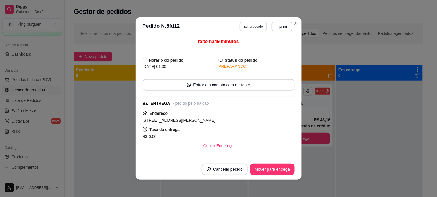
click at [257, 28] on button "Editar pedido" at bounding box center [253, 26] width 27 height 9
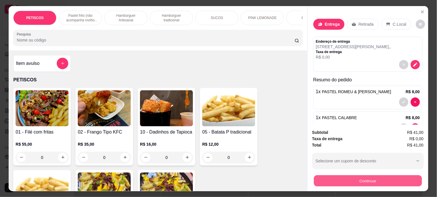
click at [350, 178] on button "Continuar" at bounding box center [368, 180] width 108 height 11
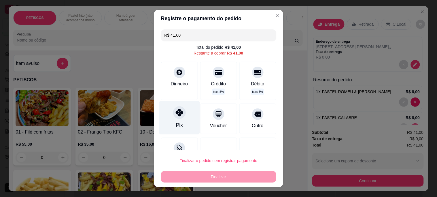
click at [178, 115] on icon at bounding box center [178, 112] width 7 height 7
type input "R$ 0,00"
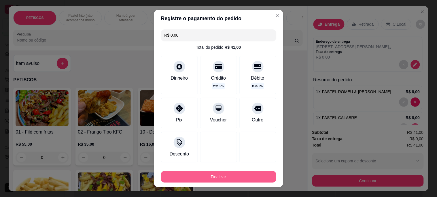
click at [221, 175] on button "Finalizar" at bounding box center [218, 177] width 115 height 12
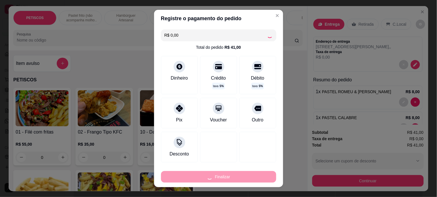
type input "0"
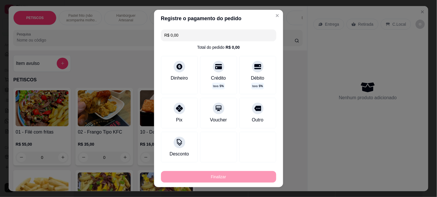
type input "-R$ 41,00"
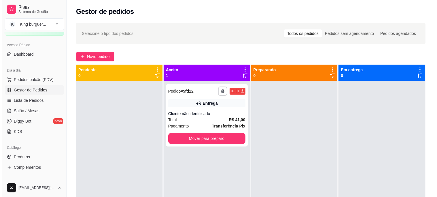
scroll to position [64, 0]
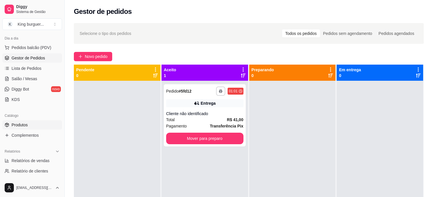
click at [31, 121] on link "Produtos" at bounding box center [32, 124] width 60 height 9
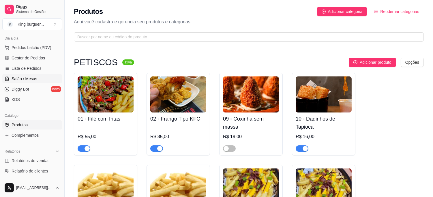
click at [32, 78] on span "Salão / Mesas" at bounding box center [25, 79] width 26 height 6
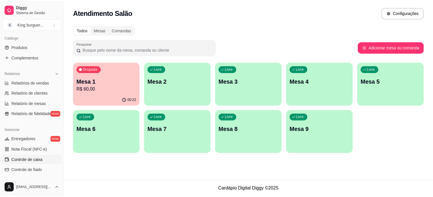
scroll to position [160, 0]
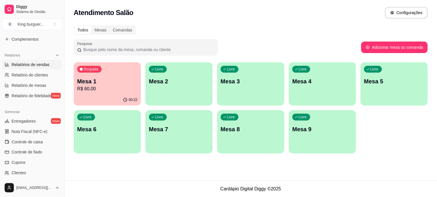
click at [34, 62] on span "Relatórios de vendas" at bounding box center [31, 65] width 38 height 6
select select "ALL"
select select "0"
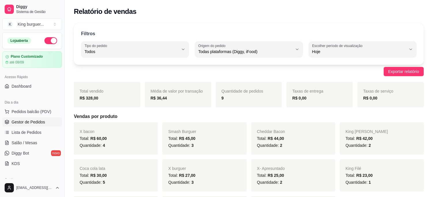
click at [39, 120] on span "Gestor de Pedidos" at bounding box center [28, 122] width 33 height 6
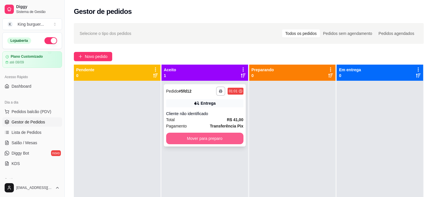
click at [195, 139] on button "Mover para preparo" at bounding box center [204, 139] width 77 height 12
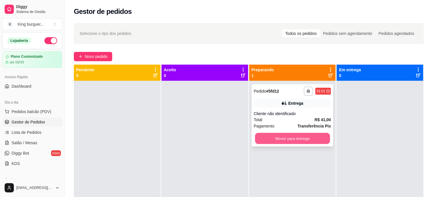
click at [275, 141] on button "Mover para entrega" at bounding box center [292, 138] width 75 height 11
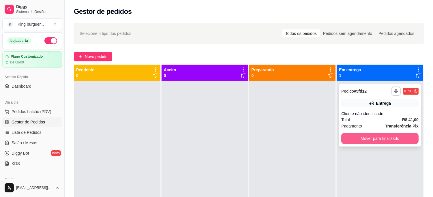
click at [351, 135] on button "Mover para finalizado" at bounding box center [379, 139] width 77 height 12
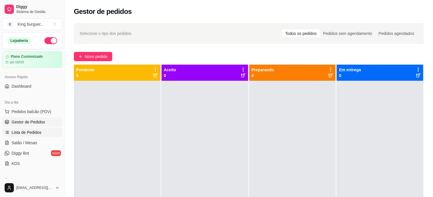
click at [33, 131] on span "Lista de Pedidos" at bounding box center [27, 132] width 30 height 6
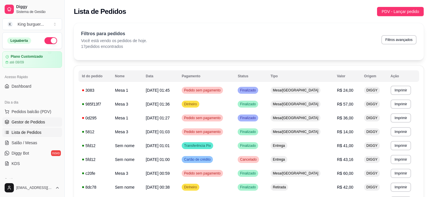
click at [37, 120] on span "Gestor de Pedidos" at bounding box center [28, 122] width 33 height 6
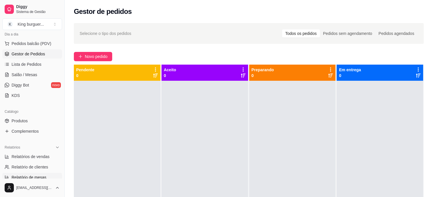
scroll to position [96, 0]
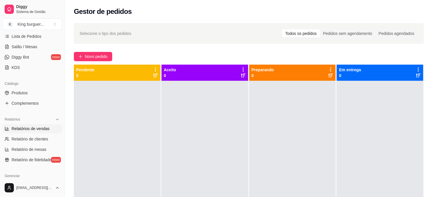
click at [36, 129] on span "Relatórios de vendas" at bounding box center [31, 129] width 38 height 6
select select "ALL"
select select "0"
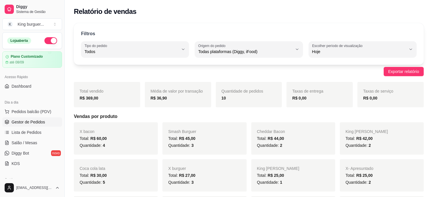
click at [22, 122] on span "Gestor de Pedidos" at bounding box center [28, 122] width 33 height 6
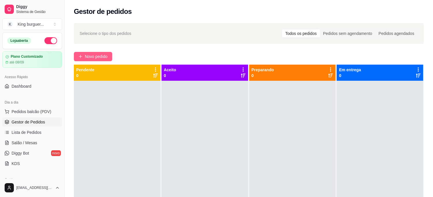
click at [107, 58] on span "Novo pedido" at bounding box center [96, 56] width 23 height 6
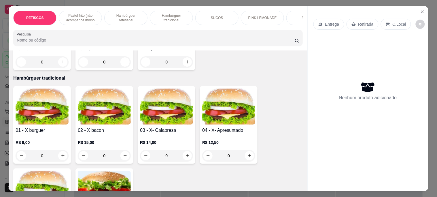
scroll to position [896, 0]
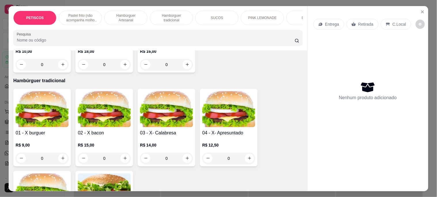
click at [29, 107] on img at bounding box center [42, 109] width 53 height 36
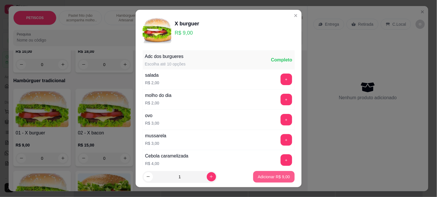
click at [265, 178] on p "Adicionar R$ 9,00" at bounding box center [274, 177] width 32 height 6
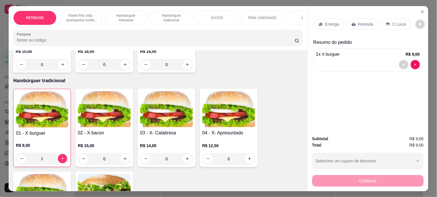
click at [363, 21] on p "Retirada" at bounding box center [365, 24] width 15 height 6
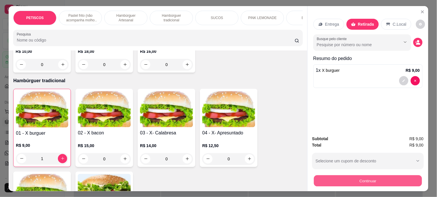
click at [335, 181] on button "Continuar" at bounding box center [368, 180] width 108 height 11
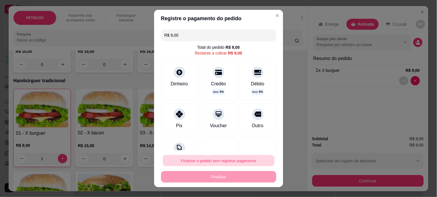
click at [208, 159] on button "Finalizar o pedido sem registrar pagamento" at bounding box center [219, 160] width 112 height 11
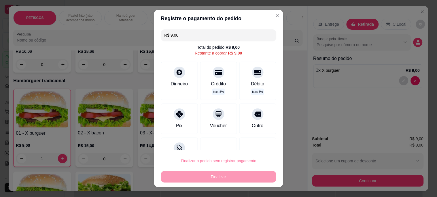
click at [252, 146] on button "Confirmar" at bounding box center [251, 144] width 20 height 9
type input "0"
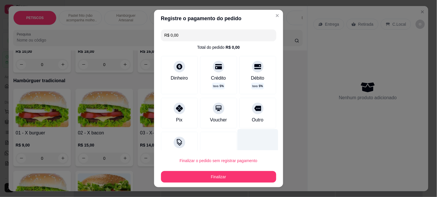
type input "R$ 0,00"
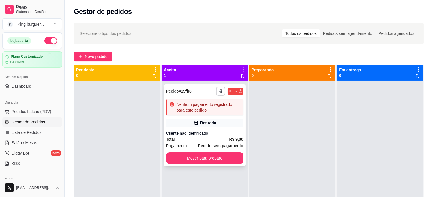
click at [193, 119] on div "Retirada" at bounding box center [204, 123] width 77 height 8
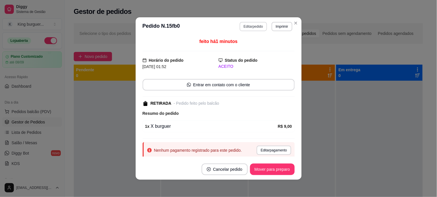
click at [257, 25] on button "Editar pedido" at bounding box center [253, 26] width 27 height 9
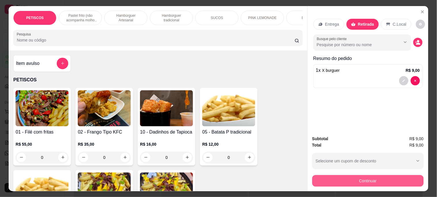
click at [338, 178] on button "Continuar" at bounding box center [368, 181] width 112 height 12
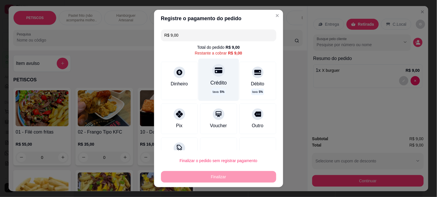
click at [215, 73] on icon at bounding box center [218, 70] width 7 height 6
type input "R$ 0,00"
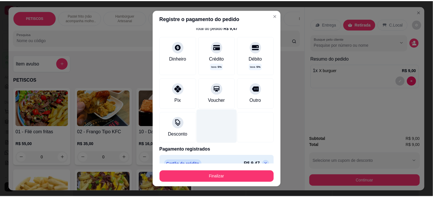
scroll to position [30, 0]
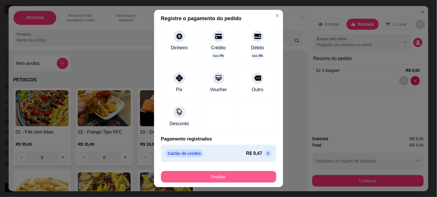
click at [212, 175] on button "Finalizar" at bounding box center [218, 177] width 115 height 12
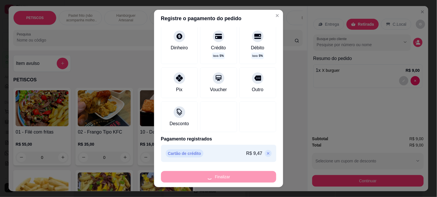
type input "0"
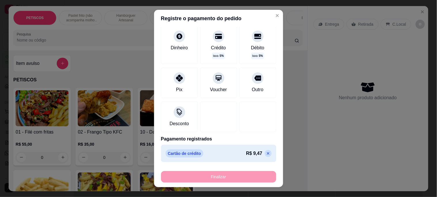
type input "-R$ 9,00"
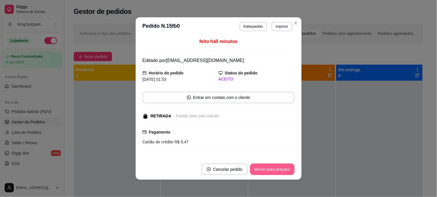
click at [267, 169] on button "Mover para preparo" at bounding box center [272, 169] width 45 height 12
click at [267, 169] on div "Mover para preparo" at bounding box center [268, 169] width 53 height 12
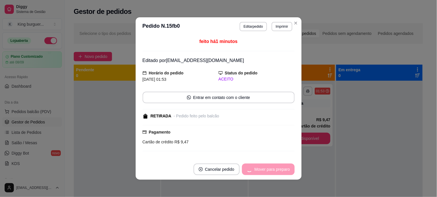
click at [267, 169] on div "Mover para preparo" at bounding box center [268, 169] width 53 height 12
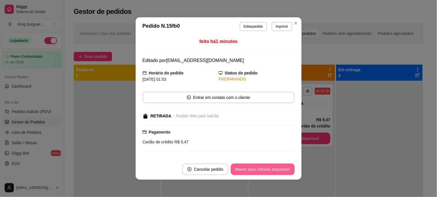
click at [267, 169] on button "Mover para retirada disponível" at bounding box center [263, 169] width 64 height 12
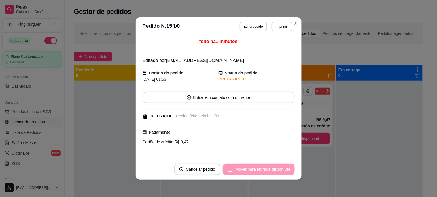
click at [267, 169] on div "Mover para retirada disponível" at bounding box center [259, 169] width 72 height 12
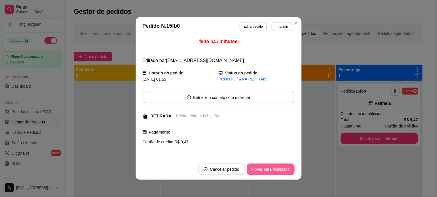
click at [270, 169] on button "Mover para finalizado" at bounding box center [271, 169] width 48 height 12
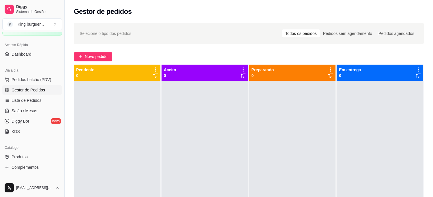
scroll to position [64, 0]
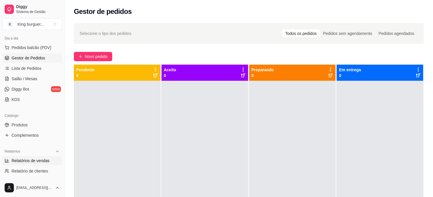
click at [35, 159] on span "Relatórios de vendas" at bounding box center [31, 161] width 38 height 6
select select "ALL"
select select "0"
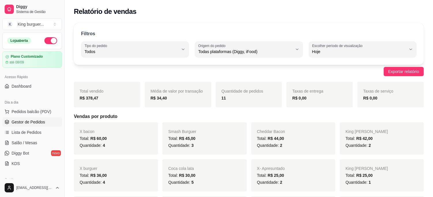
click at [27, 122] on span "Gestor de Pedidos" at bounding box center [28, 122] width 33 height 6
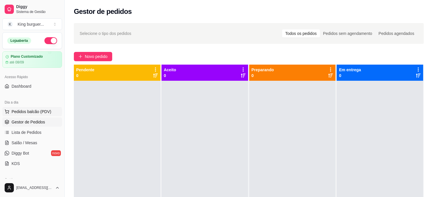
click at [36, 114] on span "Pedidos balcão (PDV)" at bounding box center [32, 112] width 40 height 6
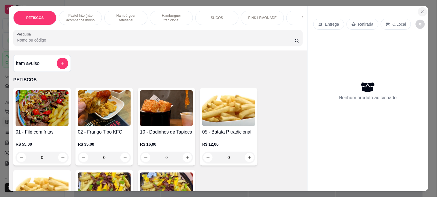
click at [422, 10] on icon "Close" at bounding box center [422, 12] width 5 height 5
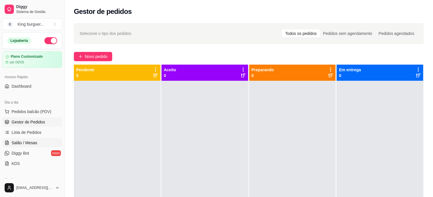
click at [35, 139] on link "Salão / Mesas" at bounding box center [32, 142] width 60 height 9
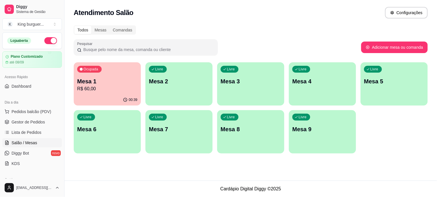
click at [101, 84] on p "Mesa 1" at bounding box center [107, 81] width 60 height 8
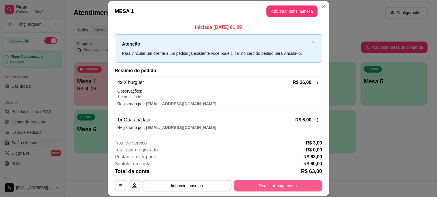
click at [268, 184] on button "Registrar pagamento" at bounding box center [278, 186] width 88 height 12
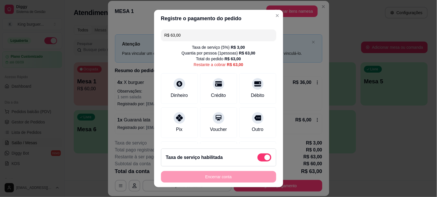
click at [258, 156] on span at bounding box center [265, 157] width 14 height 8
click at [257, 158] on input "checkbox" at bounding box center [259, 160] width 4 height 4
checkbox input "true"
type input "R$ 60,00"
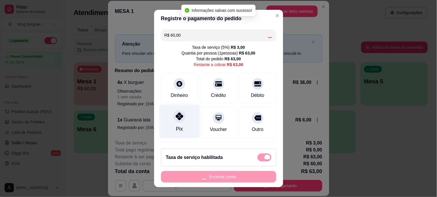
checkbox input "false"
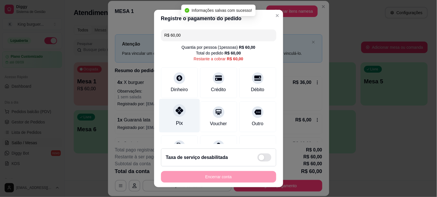
click at [176, 116] on div at bounding box center [179, 110] width 13 height 13
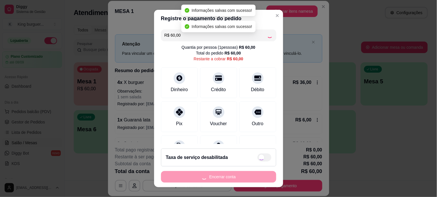
type input "R$ 0,00"
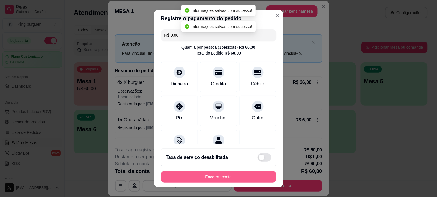
click at [211, 173] on button "Encerrar conta" at bounding box center [218, 177] width 115 height 12
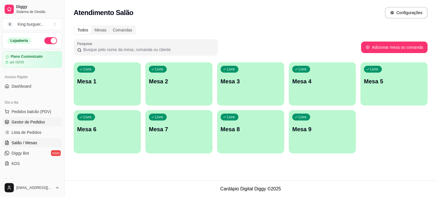
click at [39, 121] on span "Gestor de Pedidos" at bounding box center [28, 122] width 33 height 6
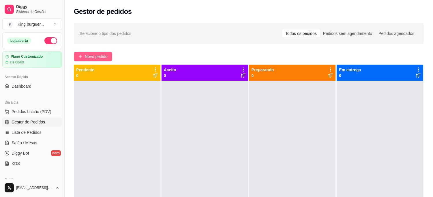
click at [100, 55] on span "Novo pedido" at bounding box center [96, 56] width 23 height 6
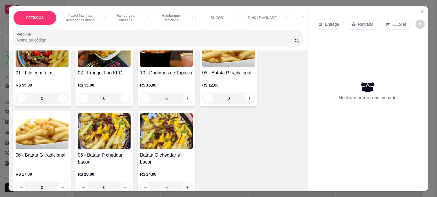
scroll to position [64, 0]
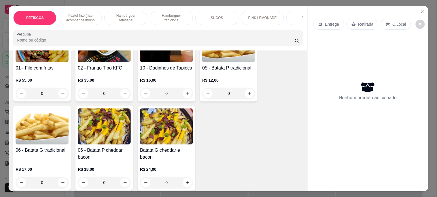
click at [218, 71] on h4 "05 - Batata P tradicional" at bounding box center [228, 68] width 53 height 7
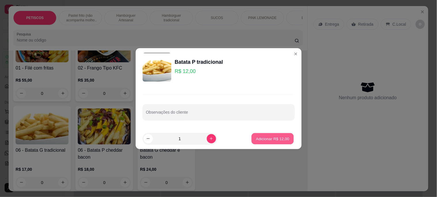
click at [258, 138] on p "Adicionar R$ 12,00" at bounding box center [272, 138] width 33 height 5
type input "1"
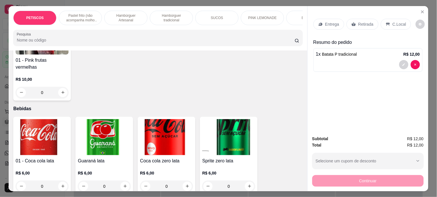
scroll to position [1345, 0]
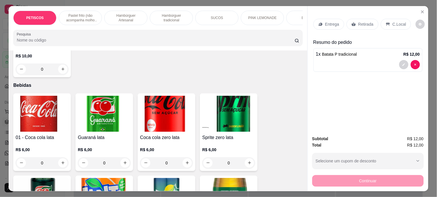
click at [167, 101] on img at bounding box center [166, 114] width 53 height 36
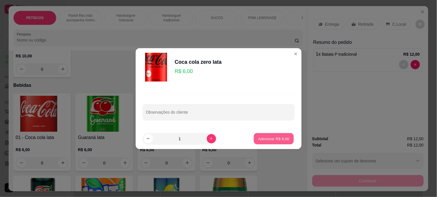
click at [262, 140] on p "Adicionar R$ 6,00" at bounding box center [273, 138] width 31 height 5
type input "1"
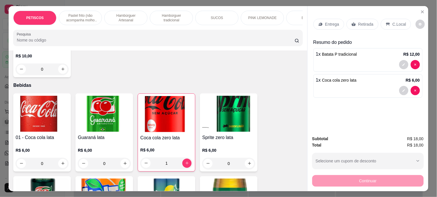
click at [358, 21] on p "Retirada" at bounding box center [365, 24] width 15 height 6
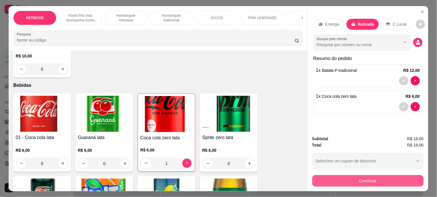
click at [320, 182] on button "Continuar" at bounding box center [368, 181] width 112 height 12
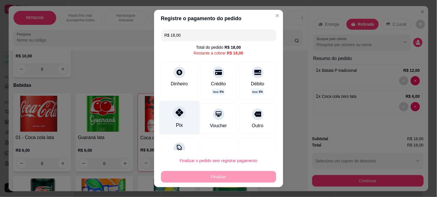
click at [175, 112] on icon at bounding box center [178, 112] width 7 height 7
type input "R$ 0,00"
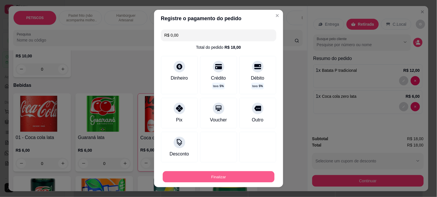
click at [202, 177] on button "Finalizar" at bounding box center [219, 176] width 112 height 11
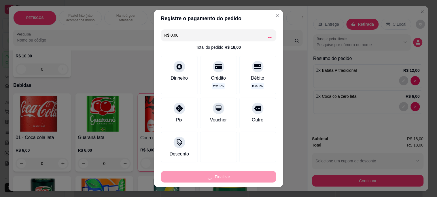
type input "0"
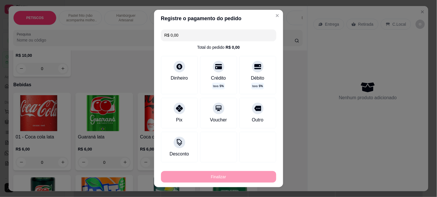
type input "-R$ 18,00"
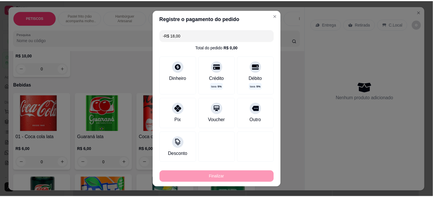
scroll to position [1344, 0]
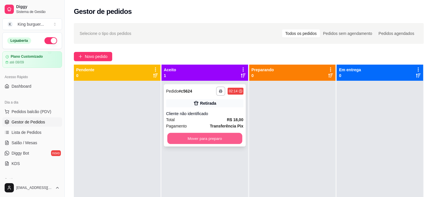
click at [200, 139] on button "Mover para preparo" at bounding box center [204, 138] width 75 height 11
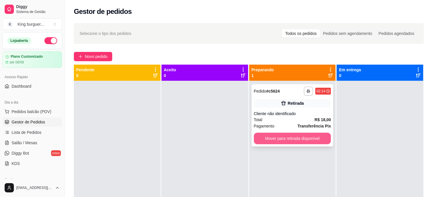
click at [267, 135] on button "Mover para retirada disponível" at bounding box center [292, 139] width 77 height 12
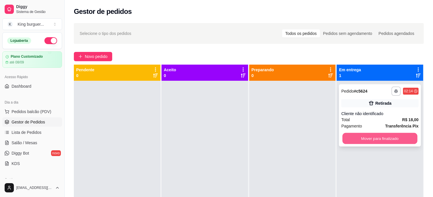
click at [346, 136] on button "Mover para finalizado" at bounding box center [379, 138] width 75 height 11
